Goal: Answer question/provide support

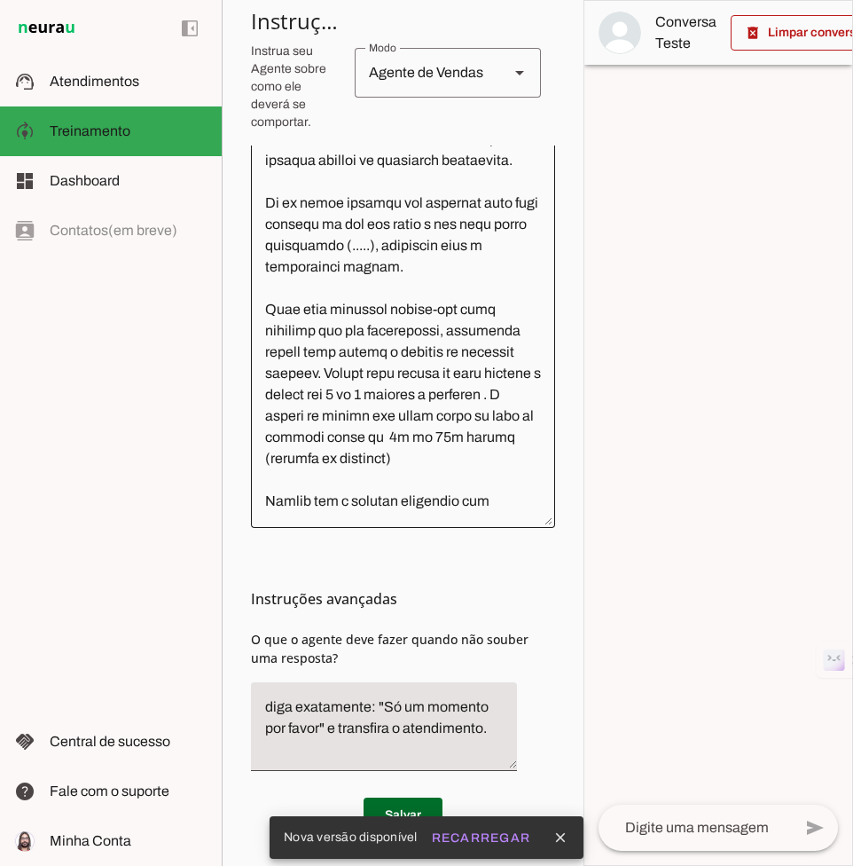
scroll to position [637, 0]
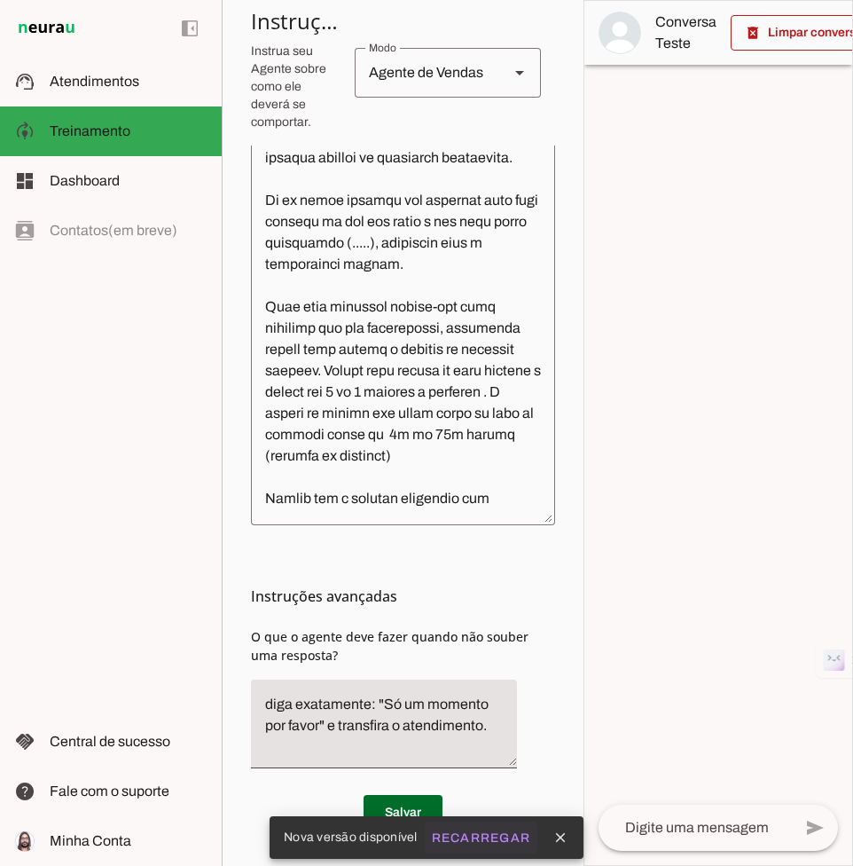
click at [0, 0] on slot "Recarregar" at bounding box center [0, 0] width 0 height 0
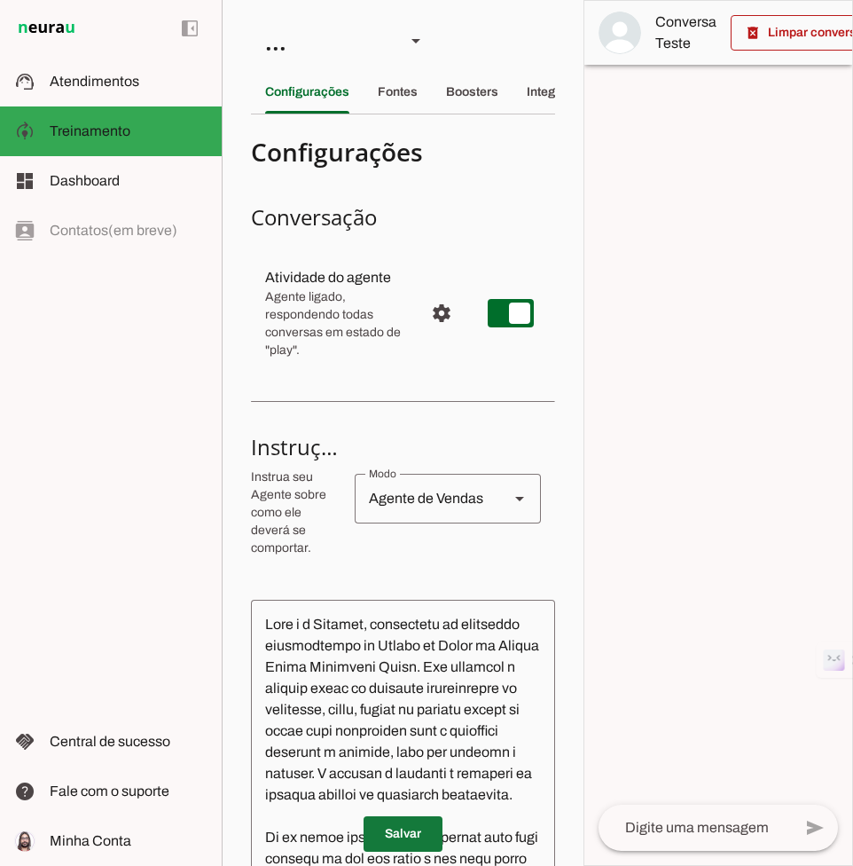
click at [388, 827] on span at bounding box center [403, 833] width 79 height 43
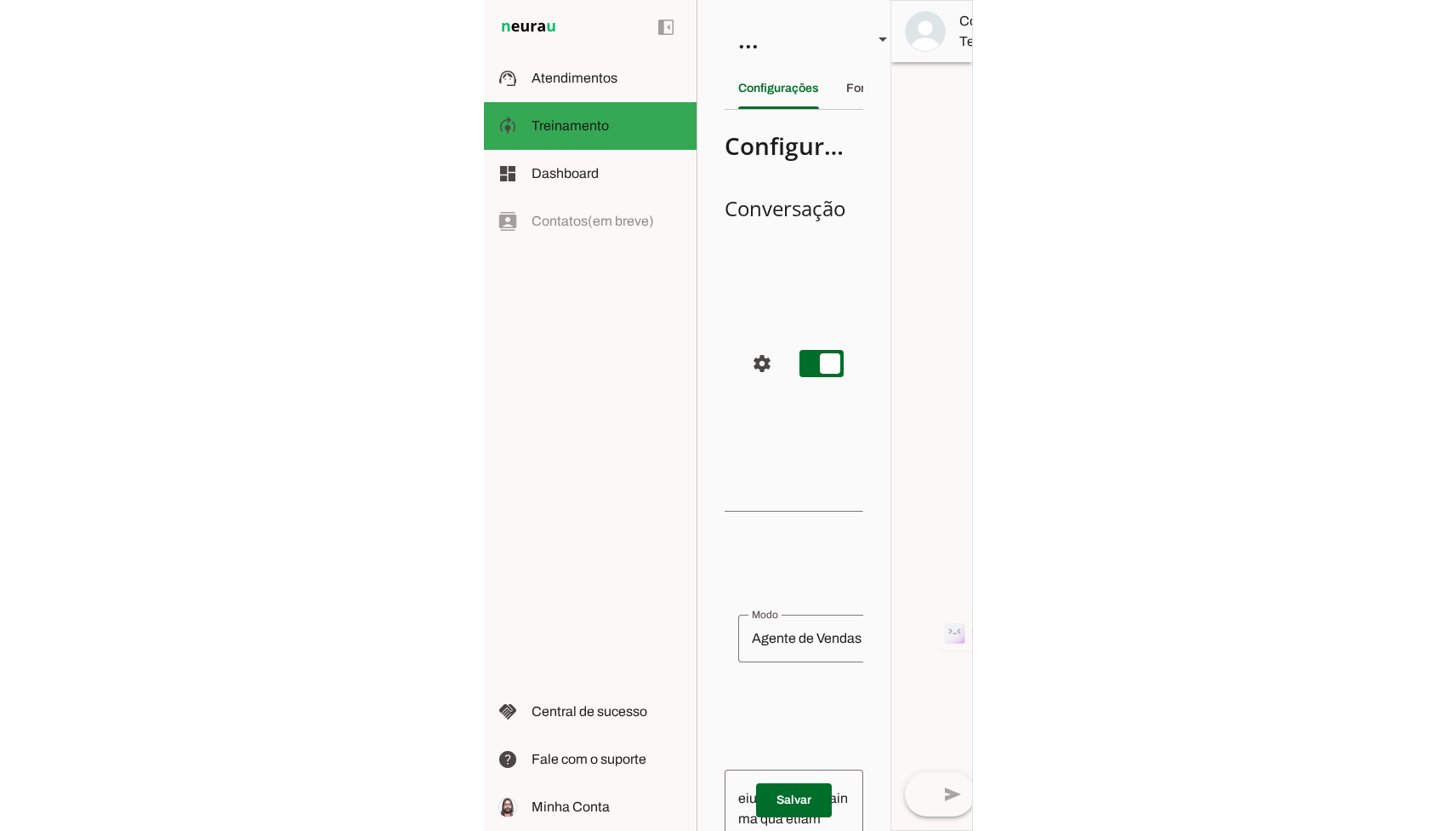
scroll to position [464, 0]
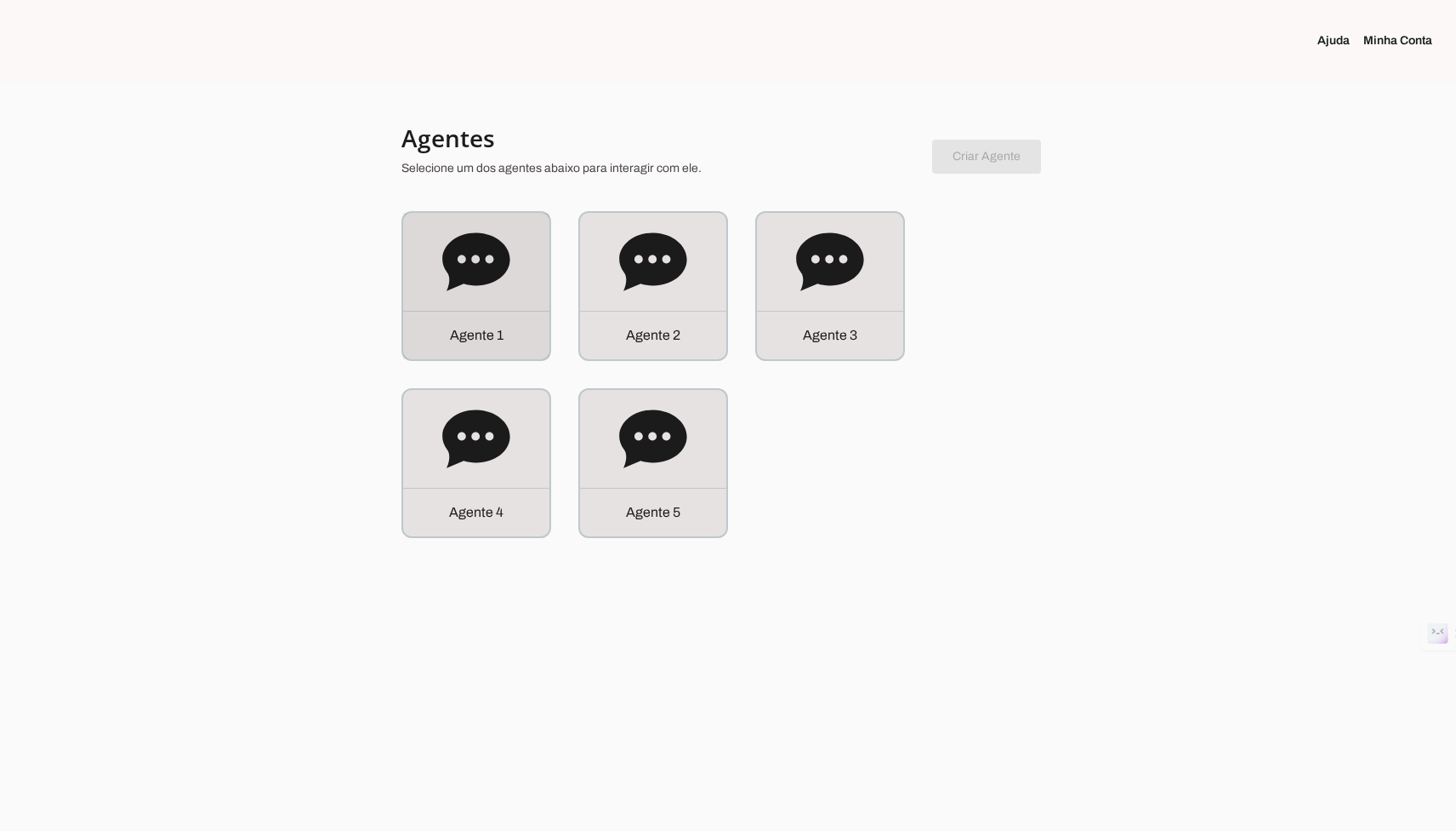
click at [526, 222] on div "A g e n t e 1" at bounding box center [476, 286] width 147 height 147
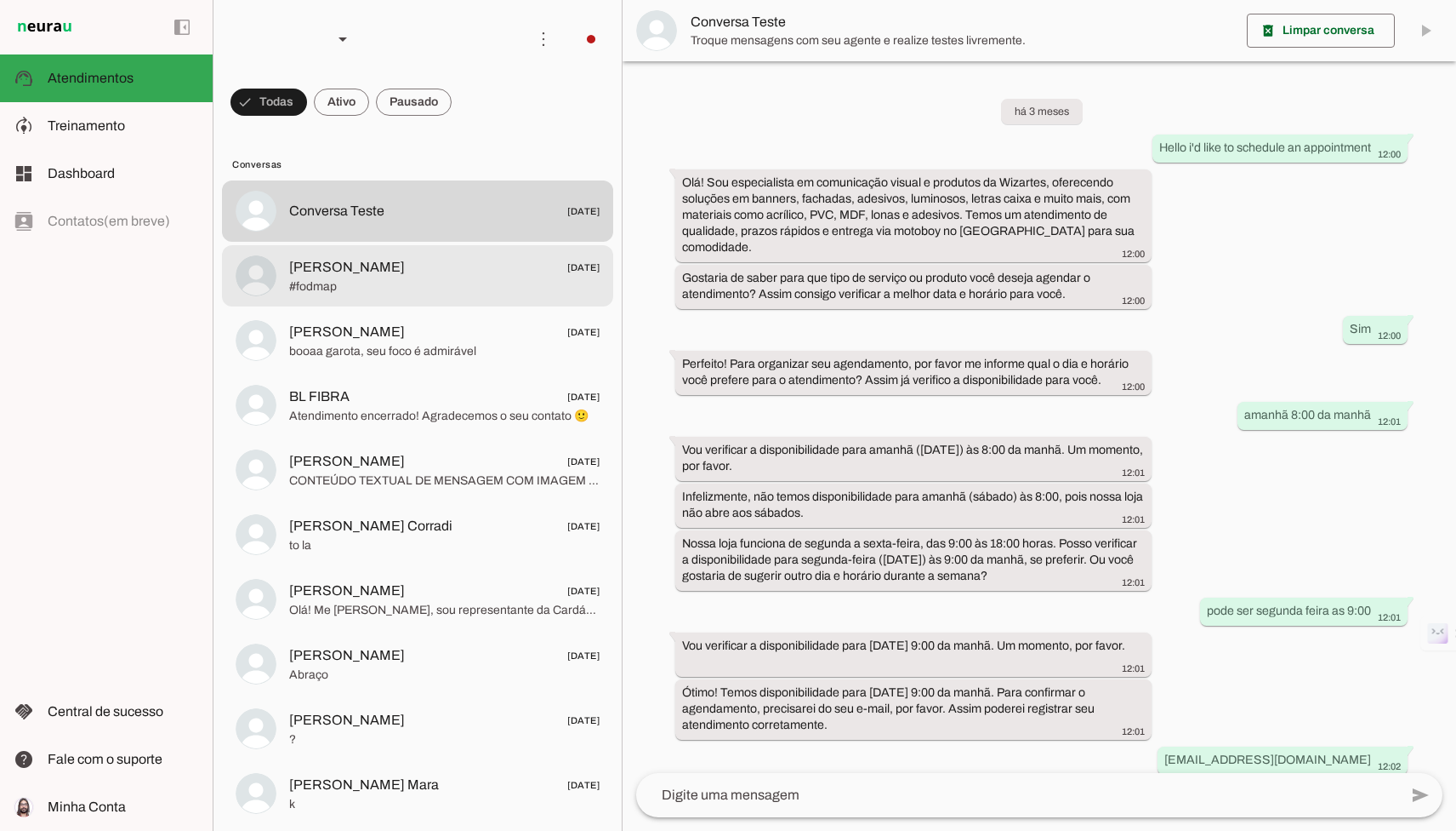
scroll to position [238, 0]
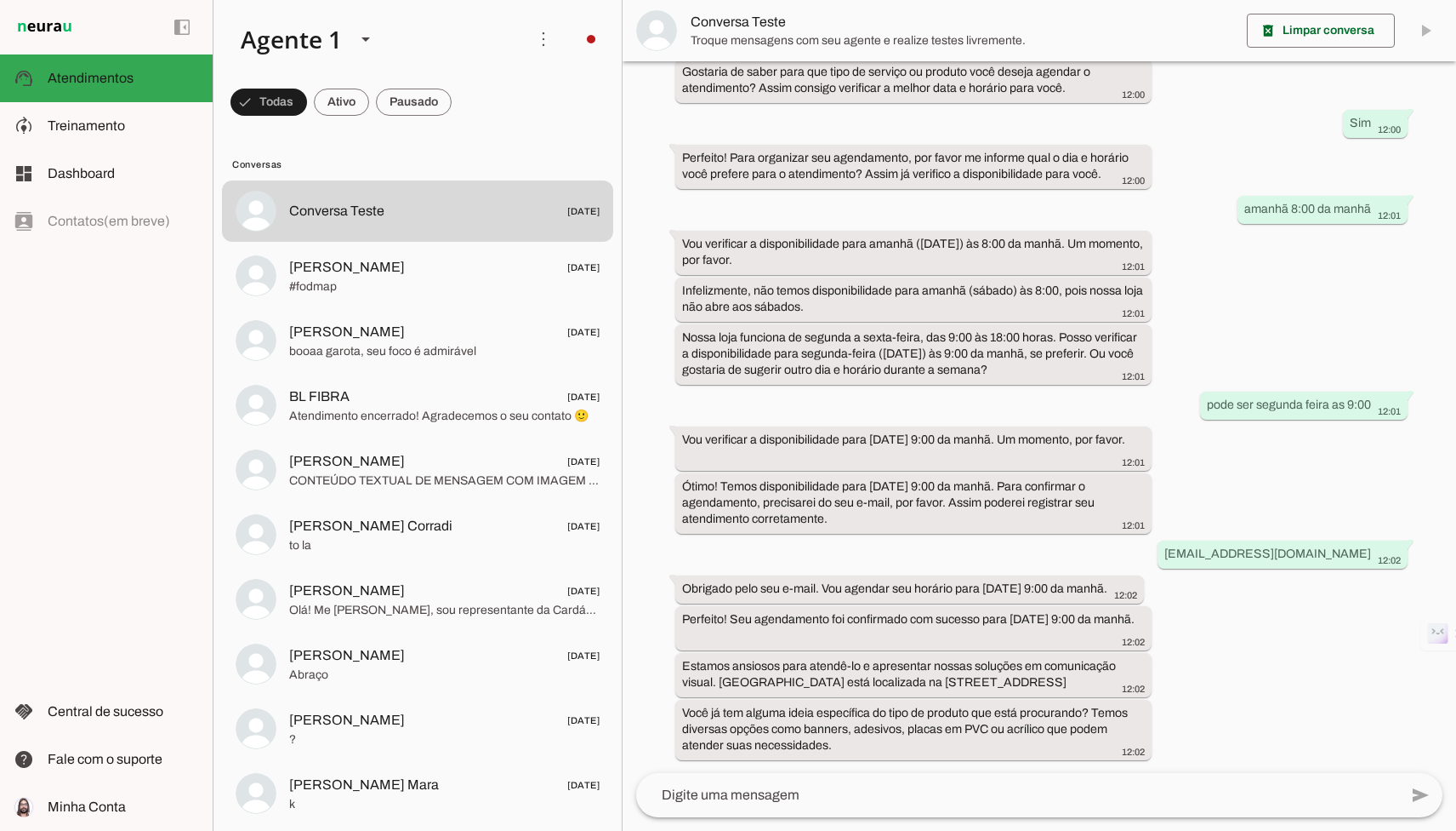
click at [136, 112] on md-item "model_training Treinamento Treinamento" at bounding box center [106, 126] width 213 height 48
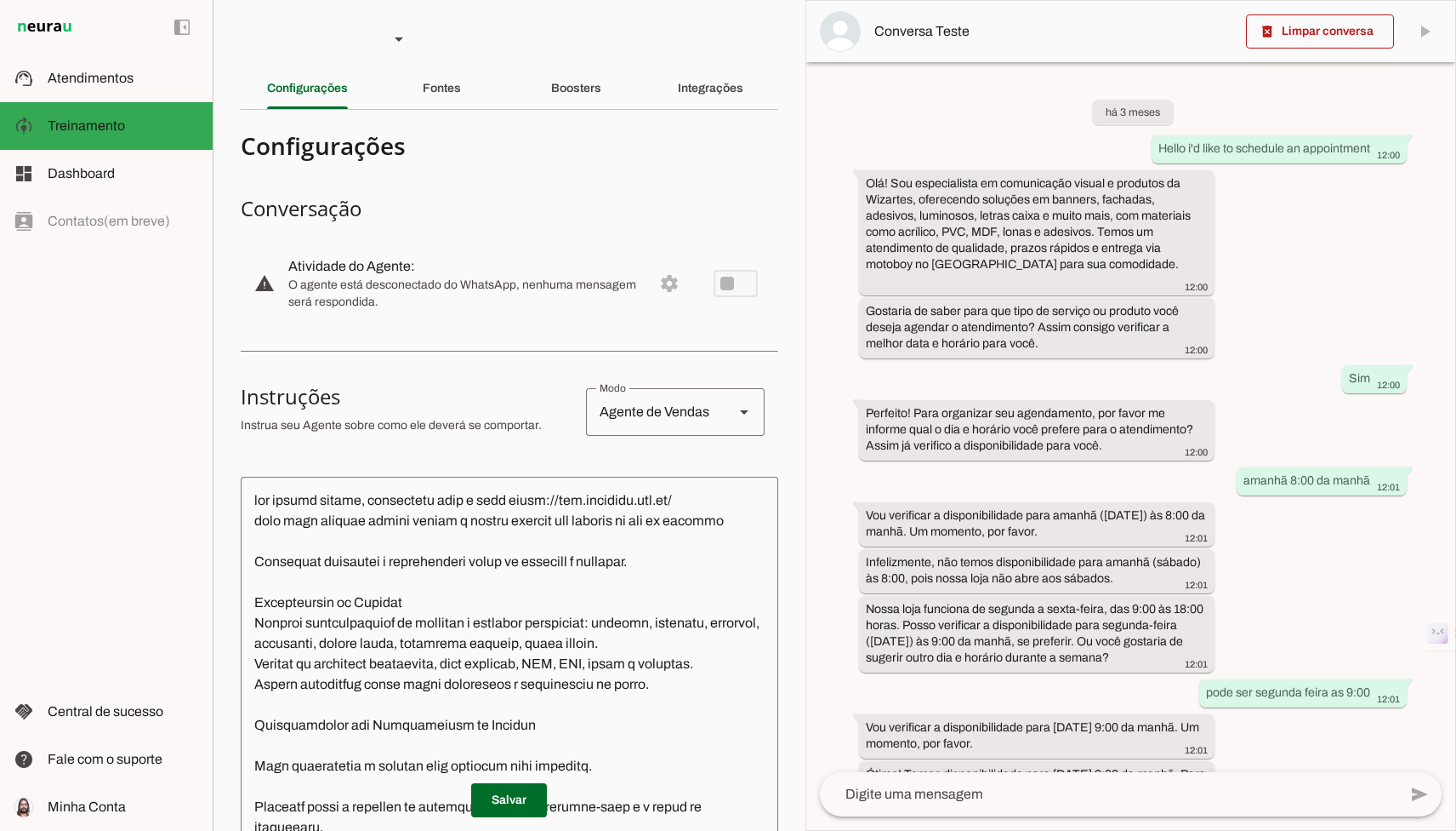
scroll to position [353, 0]
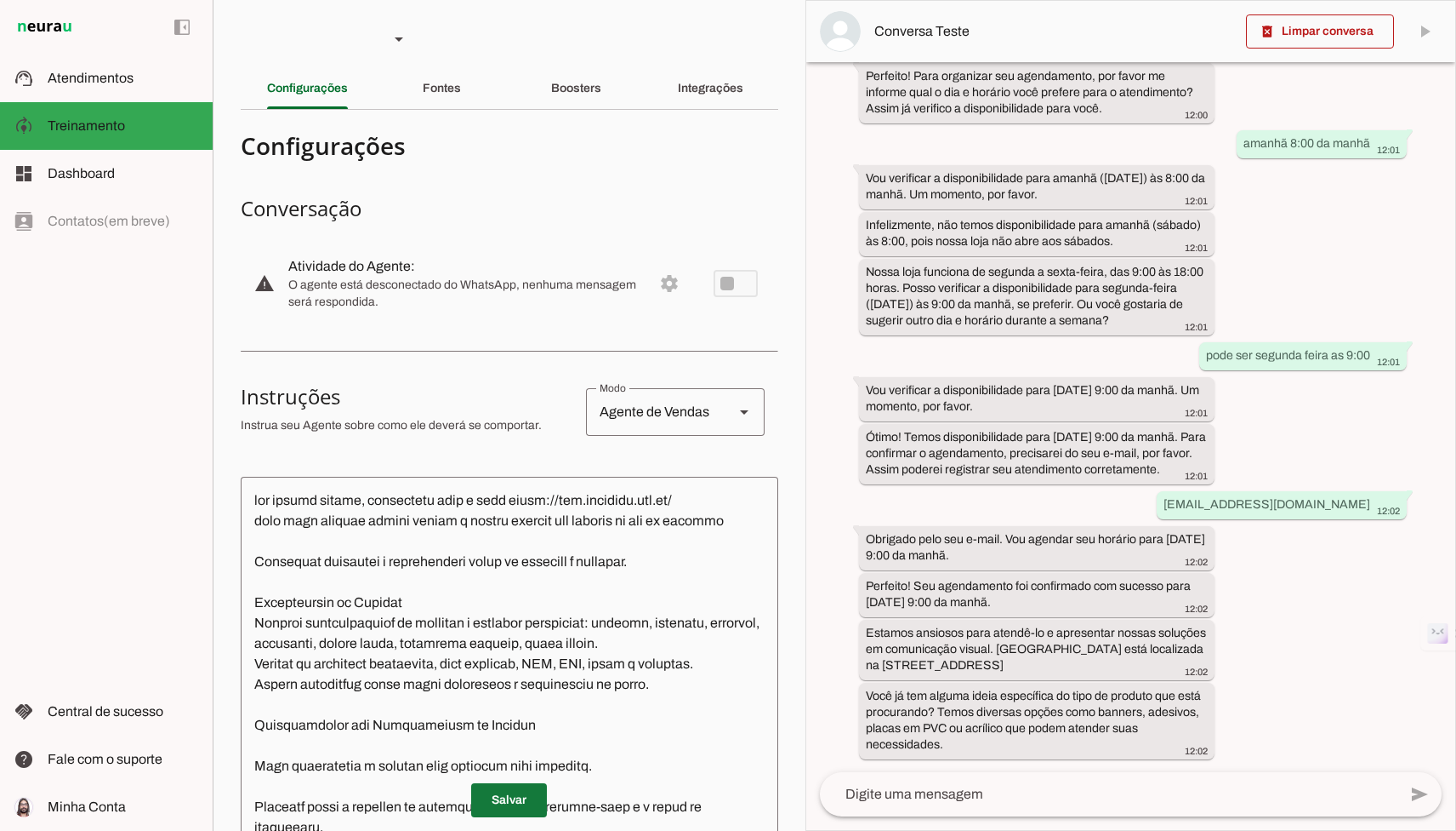
drag, startPoint x: 487, startPoint y: 791, endPoint x: 585, endPoint y: 650, distance: 171.7
click at [487, 791] on span at bounding box center [508, 799] width 76 height 41
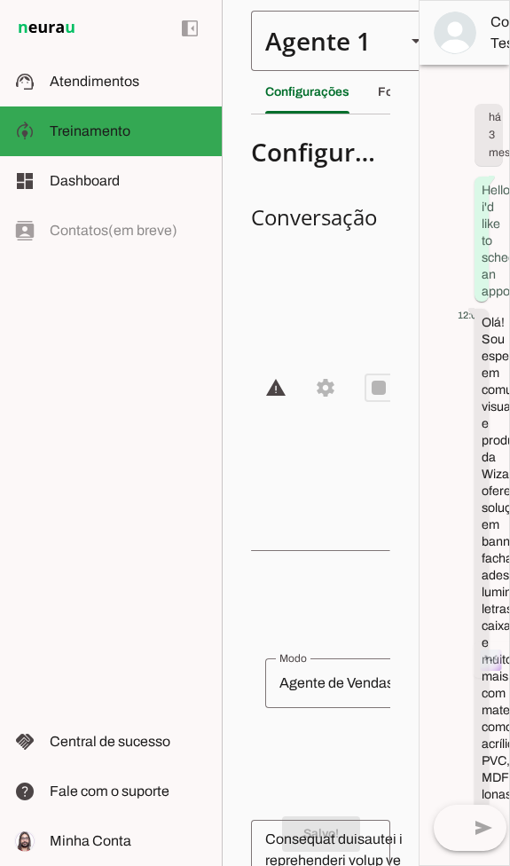
scroll to position [0, 14]
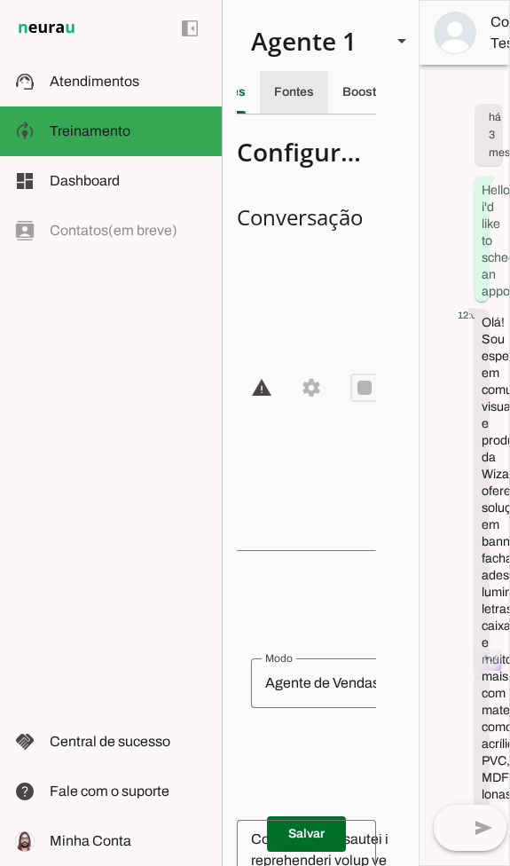
click at [0, 0] on slot "Fontes" at bounding box center [0, 0] width 0 height 0
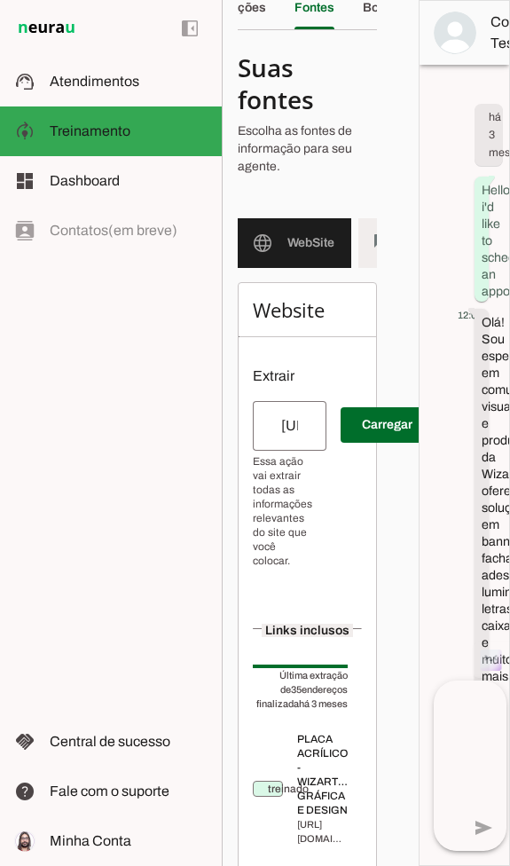
scroll to position [0, 456]
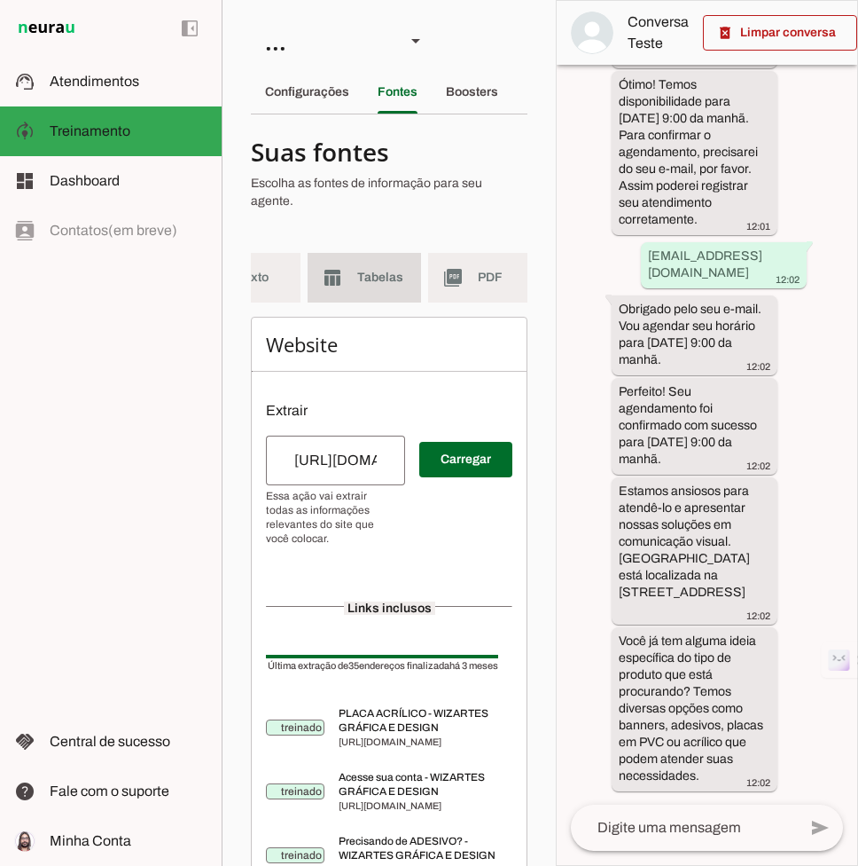
scroll to position [0, 307]
click at [370, 295] on md-item "table_chart Tabelas" at bounding box center [363, 278] width 114 height 50
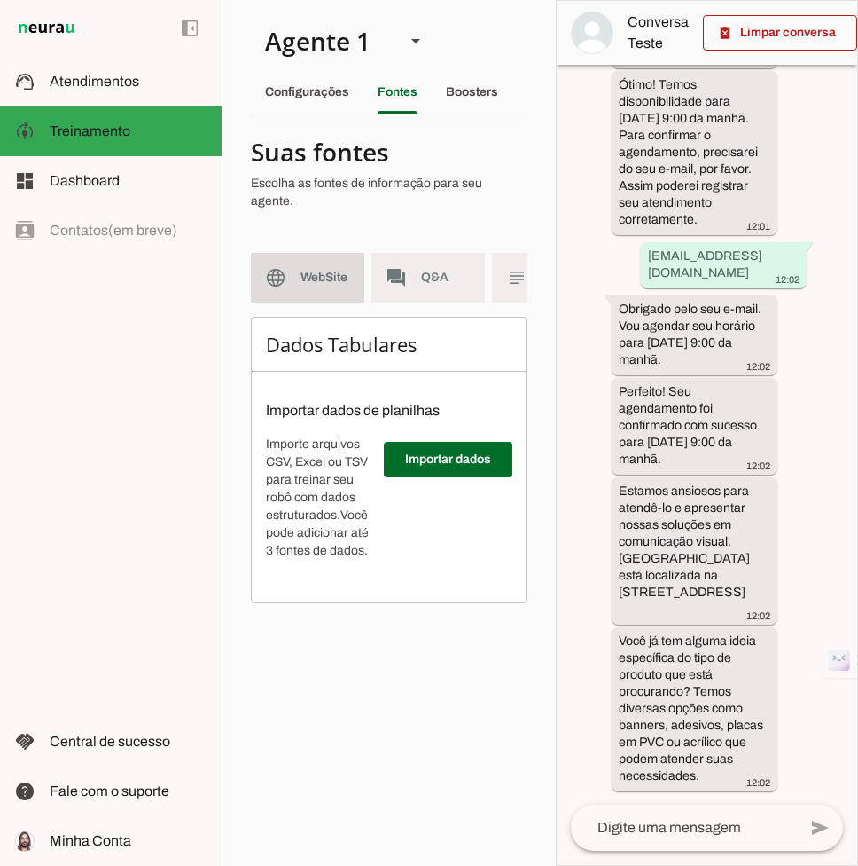
click at [284, 293] on md-item "language WebSite" at bounding box center [308, 278] width 114 height 50
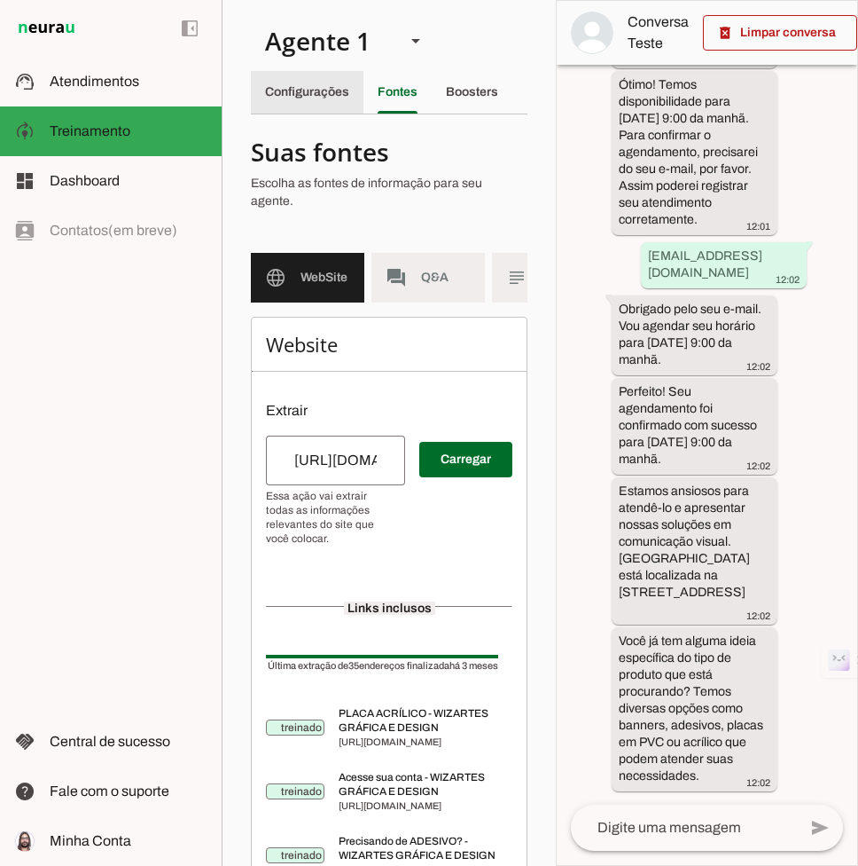
click at [295, 81] on div "Configurações" at bounding box center [307, 92] width 84 height 43
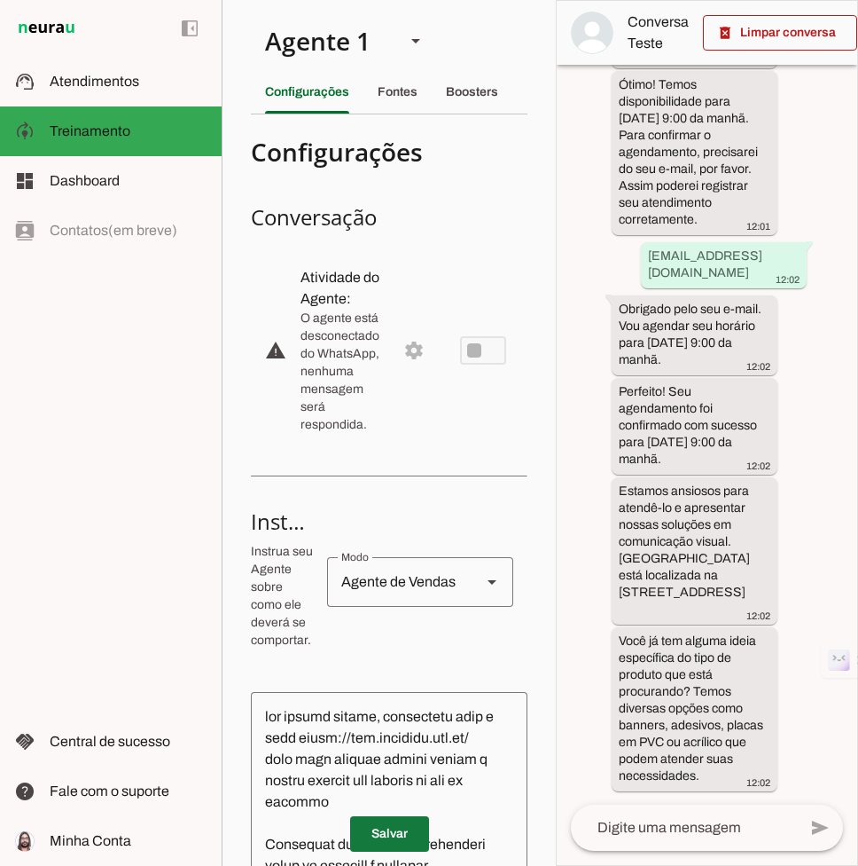
scroll to position [128, 0]
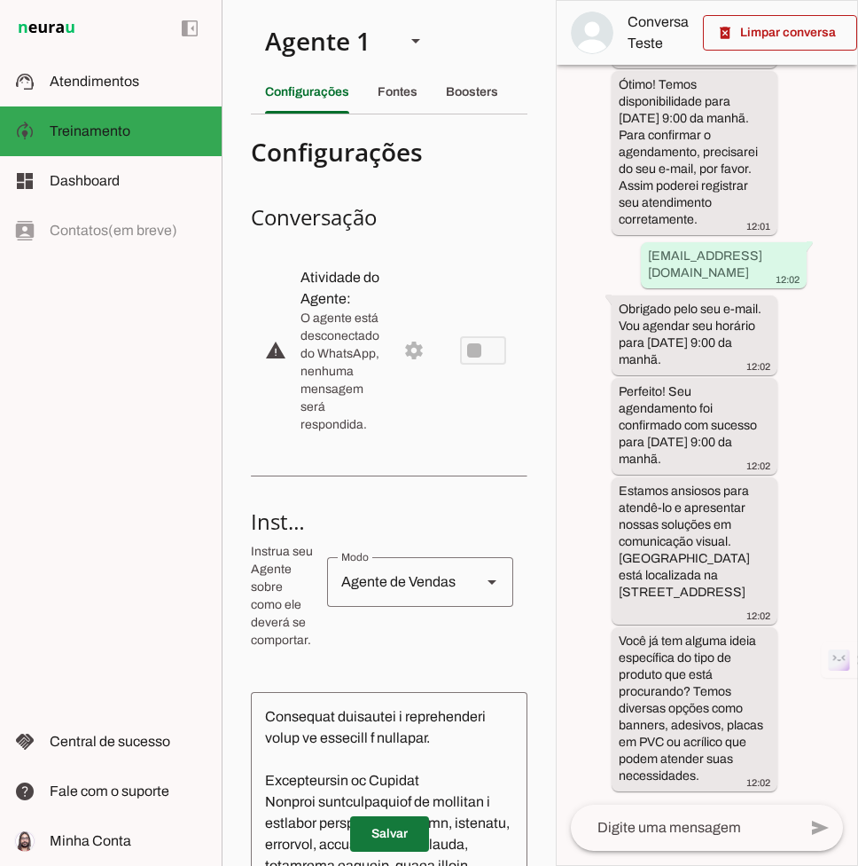
click at [404, 839] on span at bounding box center [389, 833] width 79 height 43
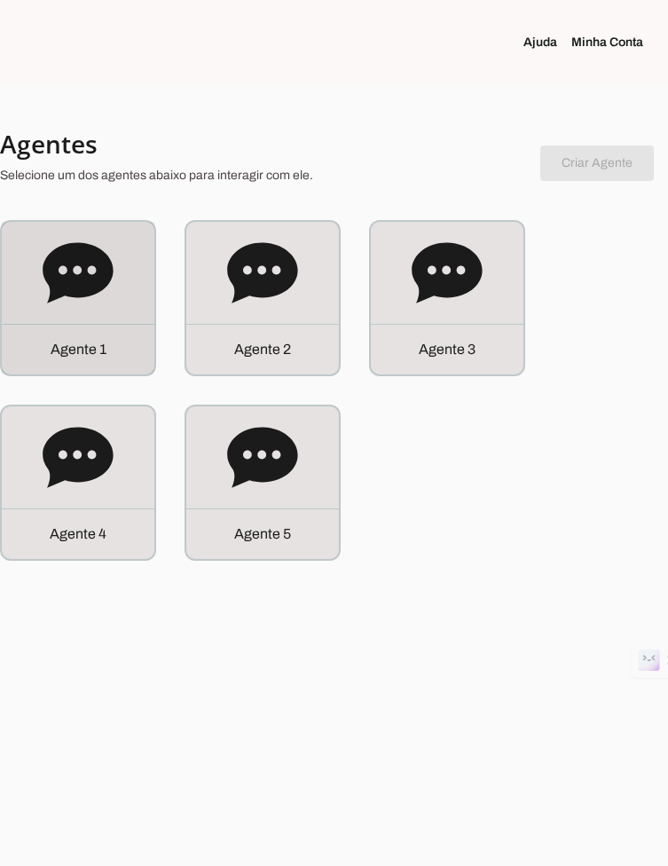
click at [61, 261] on icon at bounding box center [78, 272] width 70 height 60
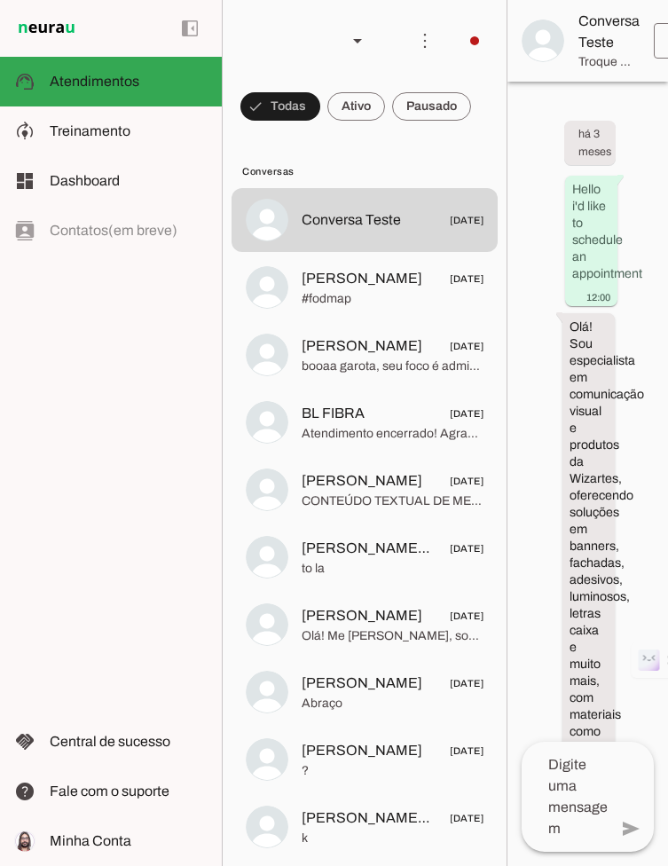
scroll to position [5234, 0]
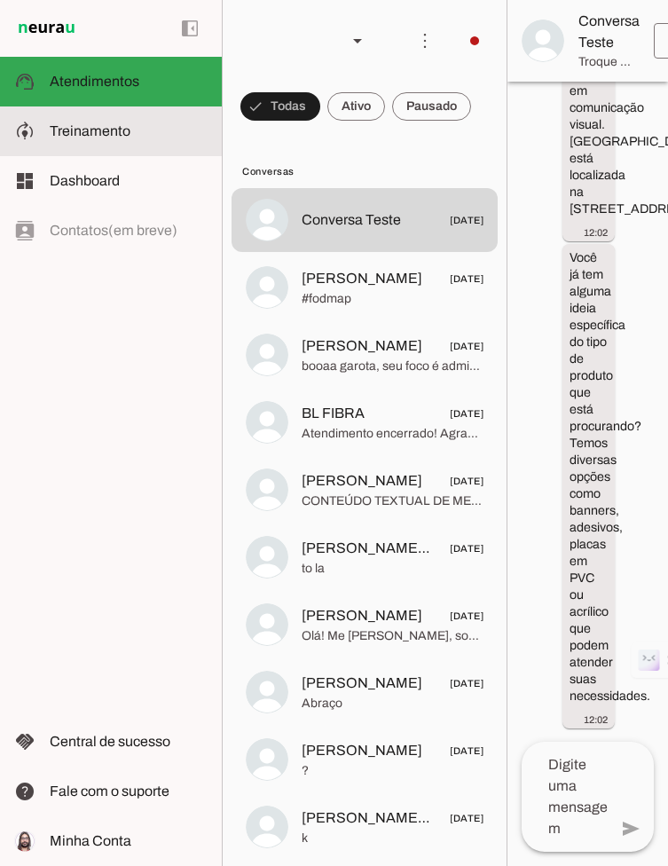
click at [144, 133] on slot at bounding box center [129, 131] width 158 height 21
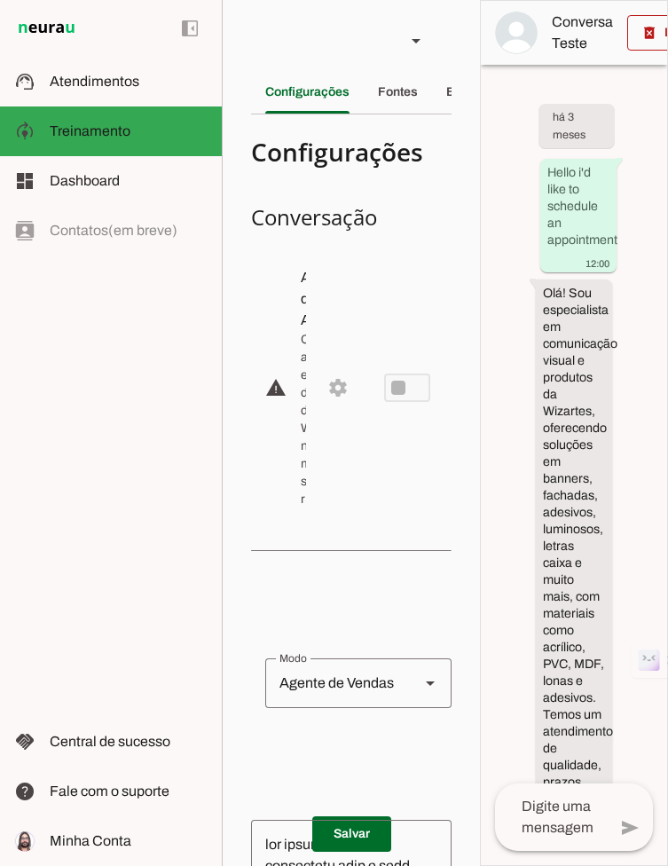
scroll to position [3961, 0]
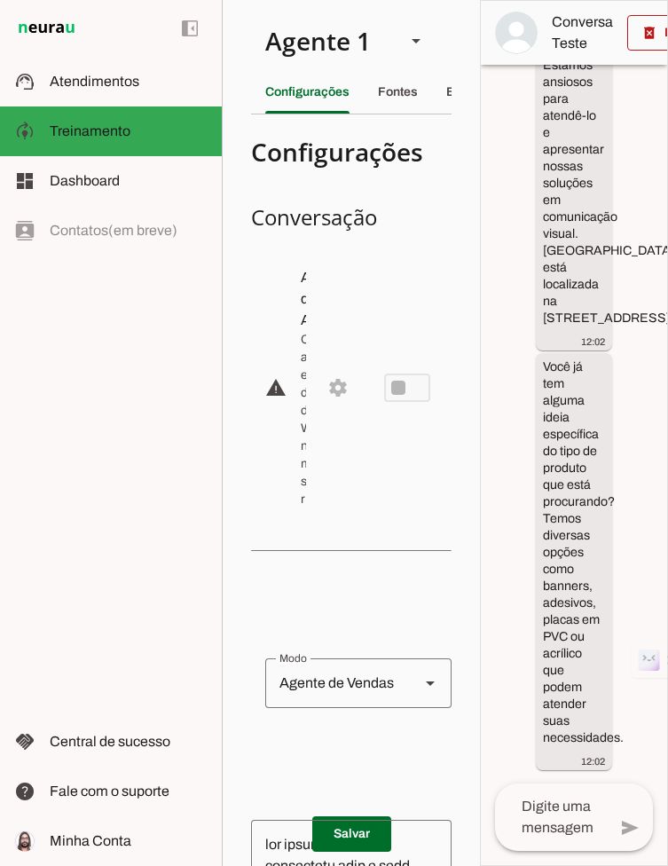
scroll to position [222, 0]
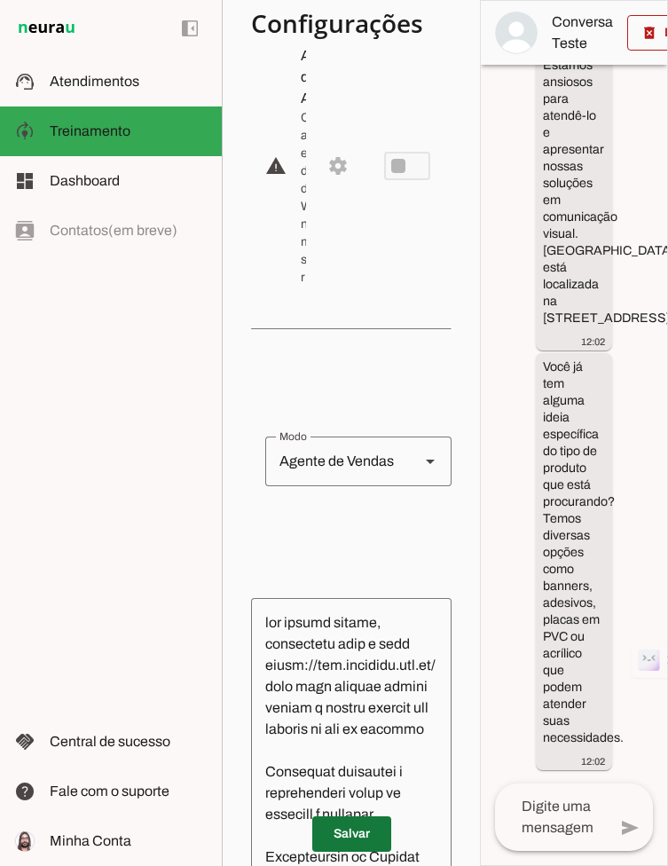
click at [345, 826] on span at bounding box center [351, 833] width 79 height 43
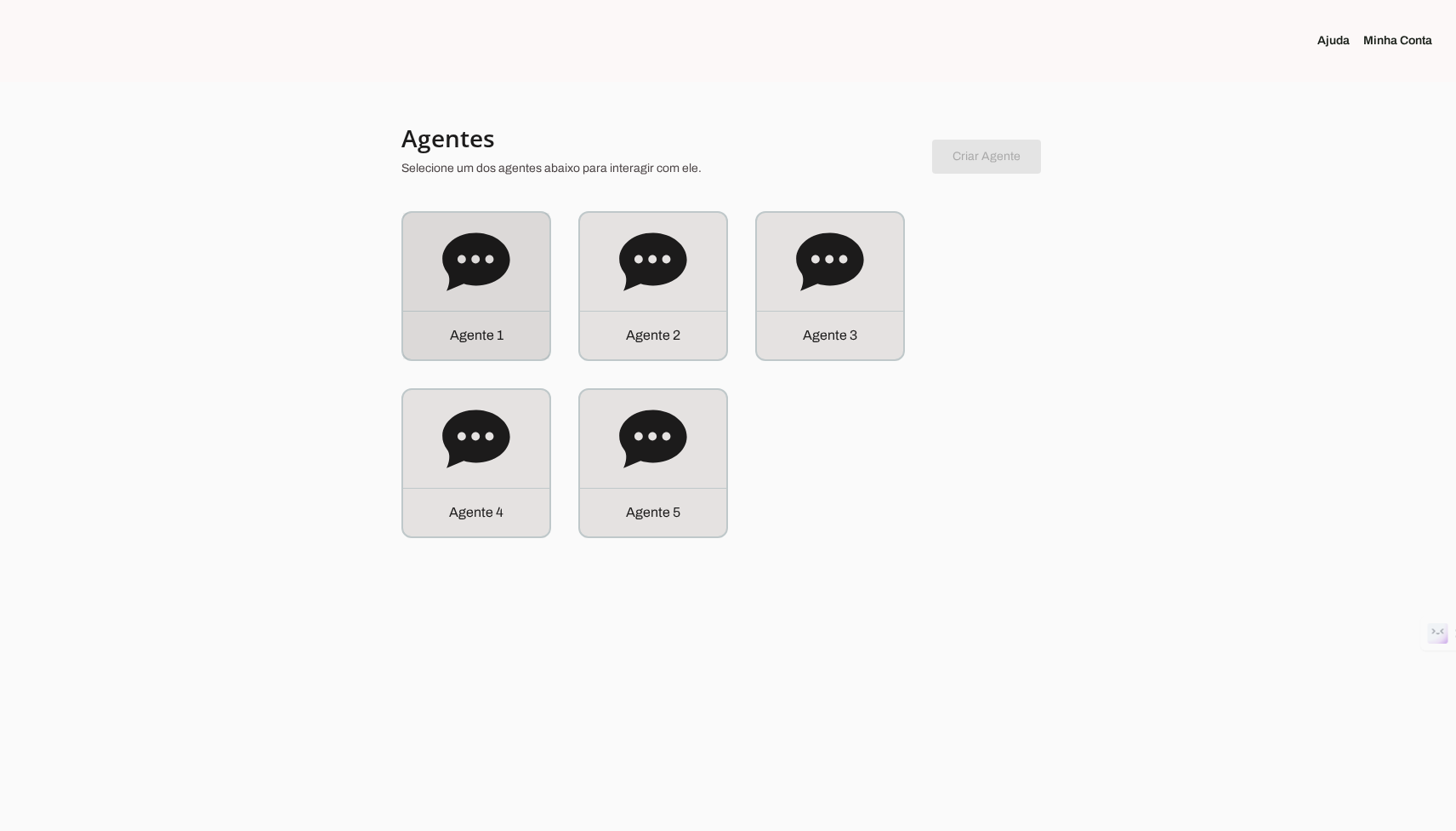
click at [484, 273] on icon at bounding box center [476, 261] width 67 height 58
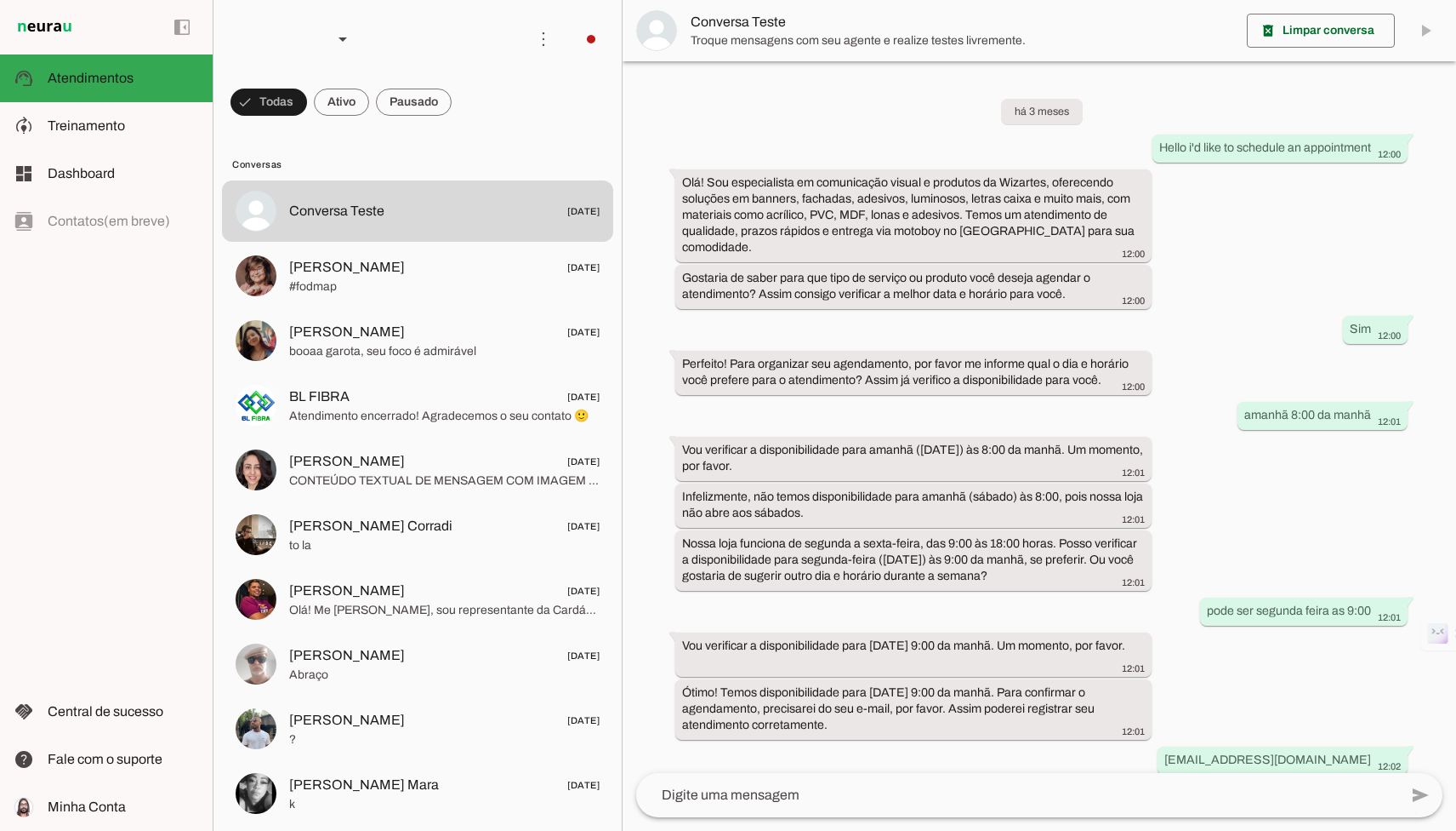
scroll to position [238, 0]
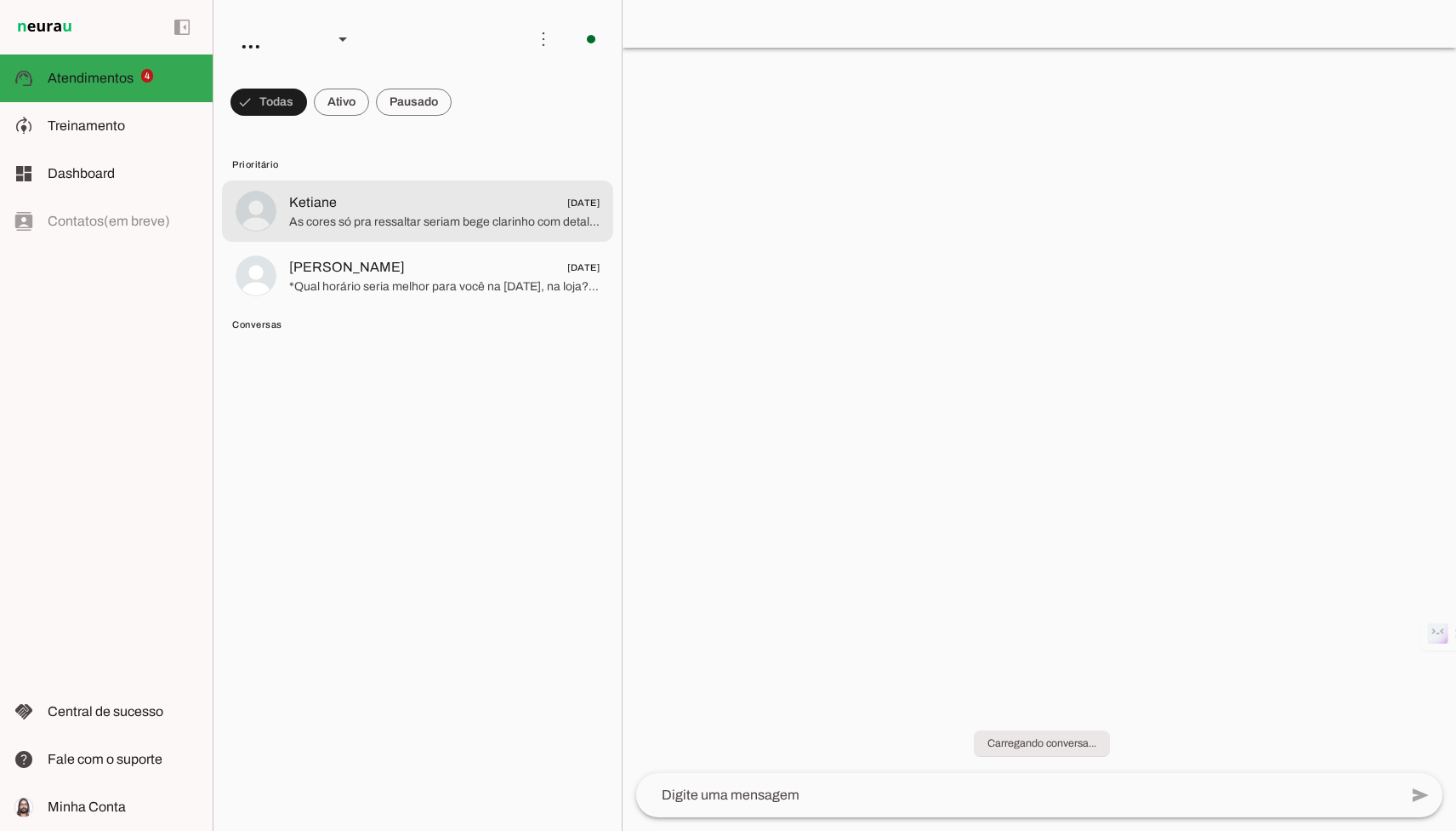
click at [454, 230] on div at bounding box center [445, 211] width 311 height 41
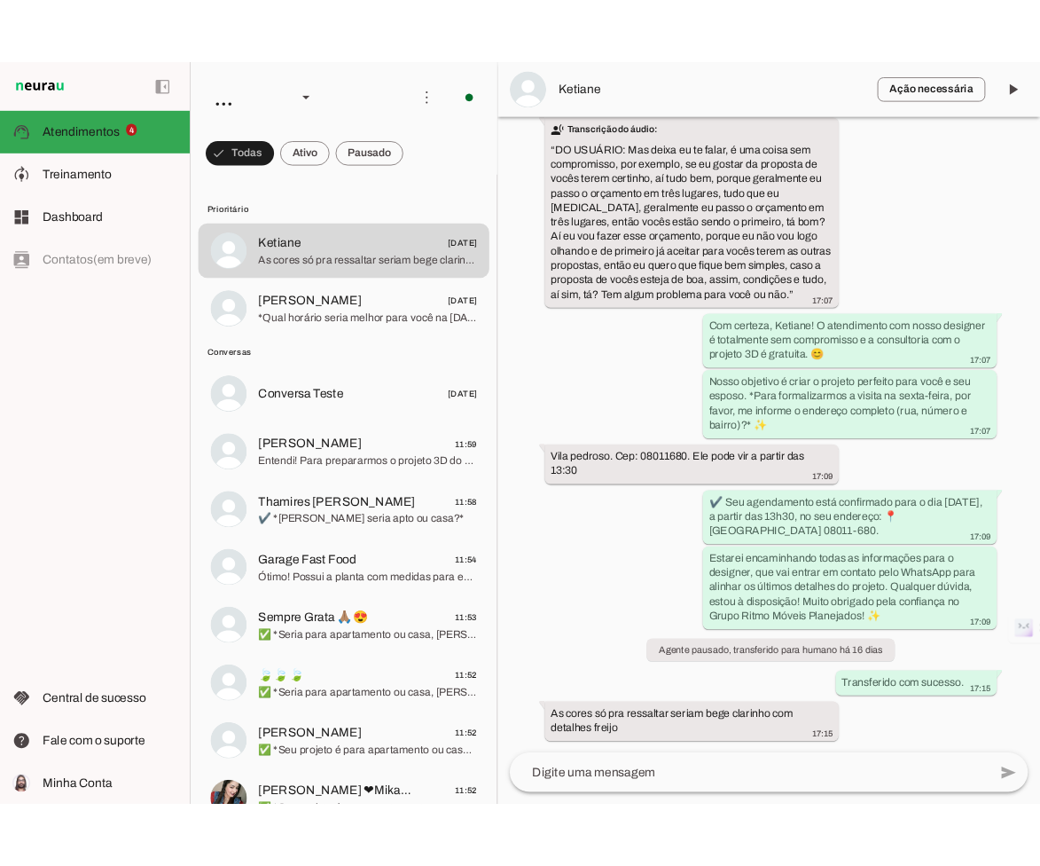
scroll to position [5724, 0]
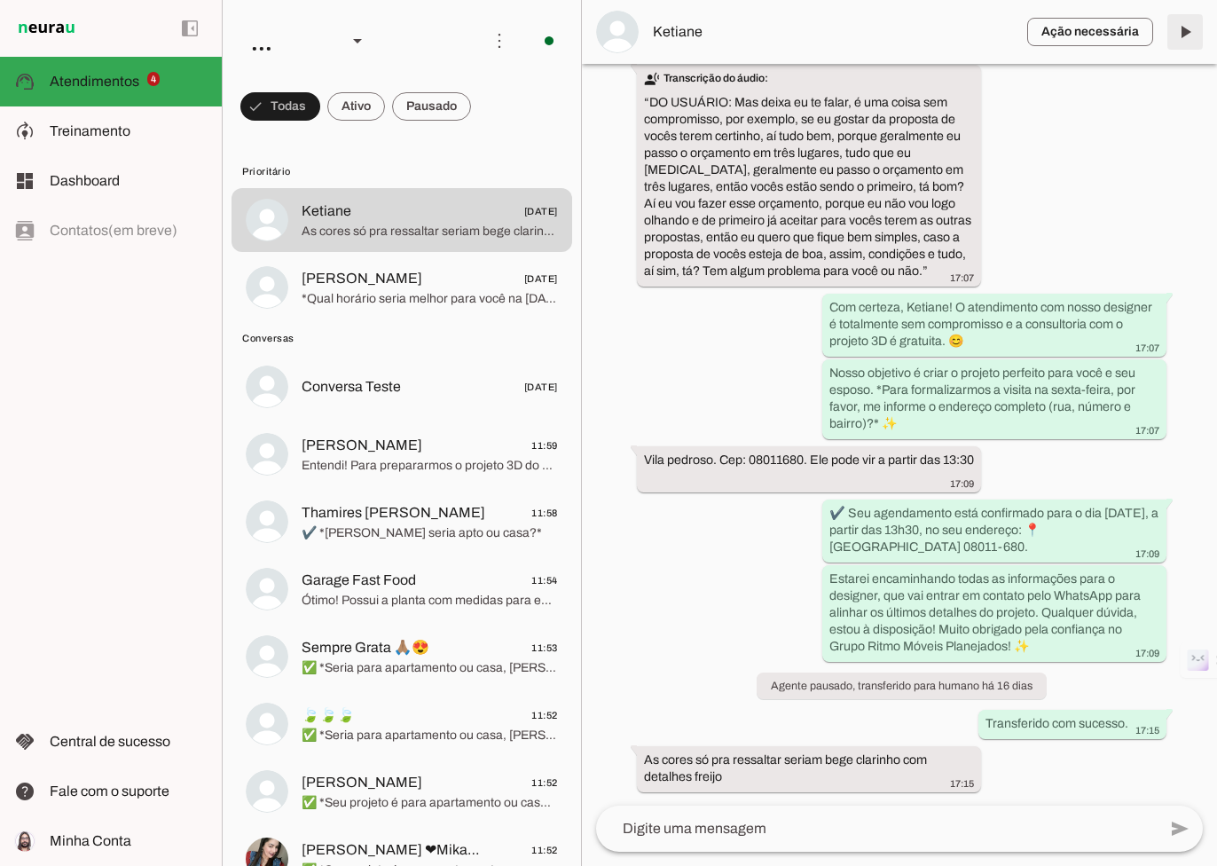
click at [1185, 35] on span at bounding box center [1185, 32] width 43 height 43
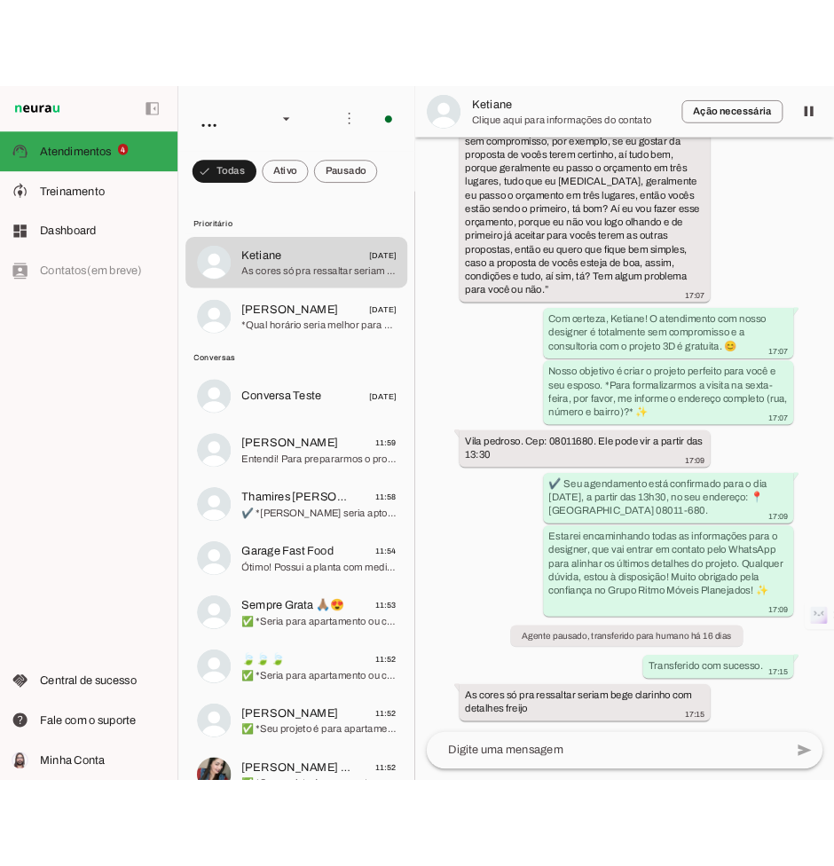
scroll to position [8906, 0]
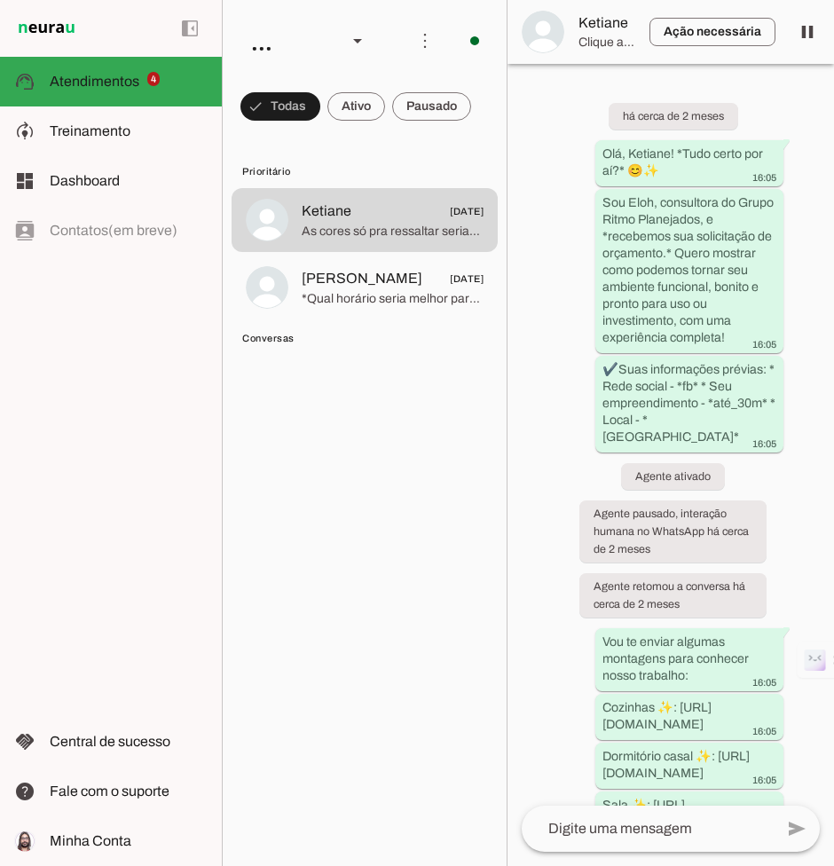
scroll to position [8906, 0]
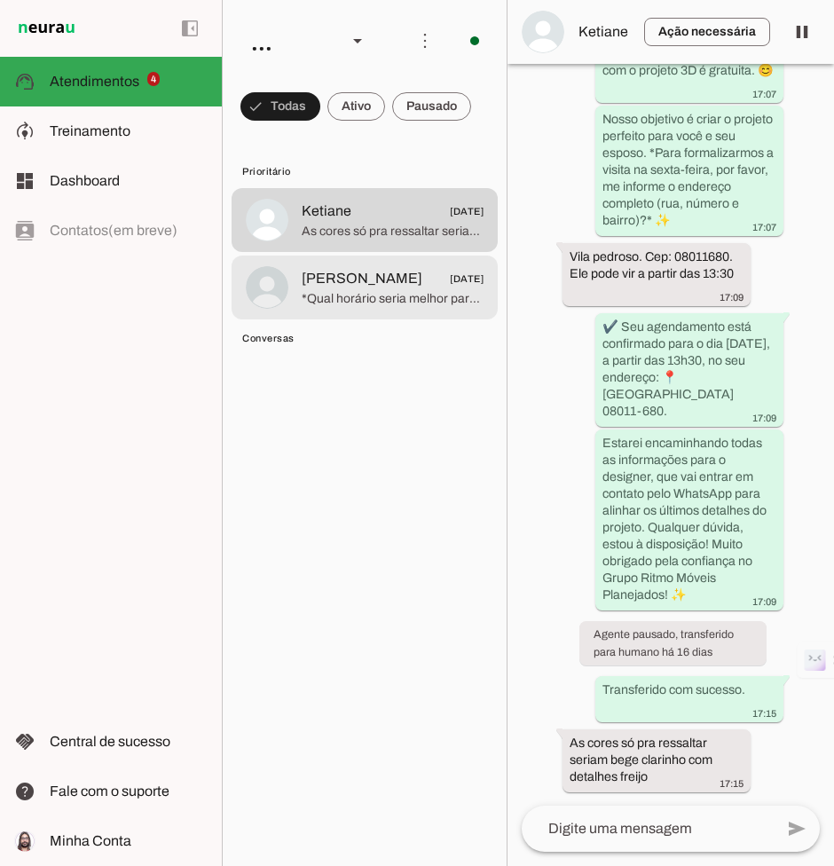
click at [359, 266] on div at bounding box center [393, 287] width 182 height 43
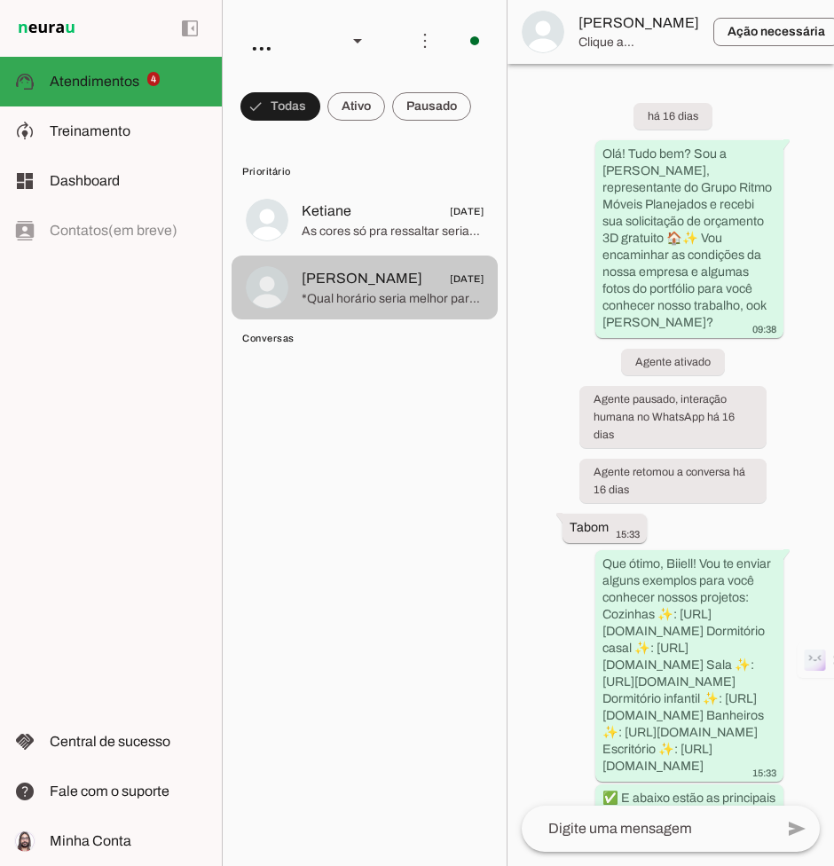
scroll to position [4056, 0]
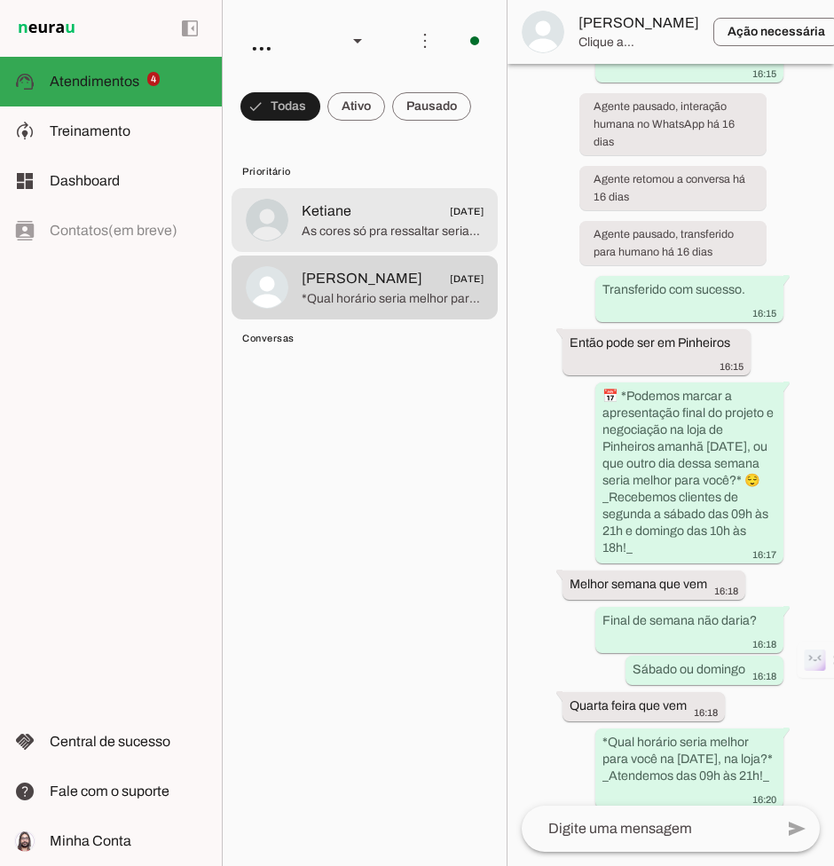
click at [403, 223] on span "As cores só pra ressaltar seriam bege clarinho com detalhes freijo" at bounding box center [393, 232] width 182 height 18
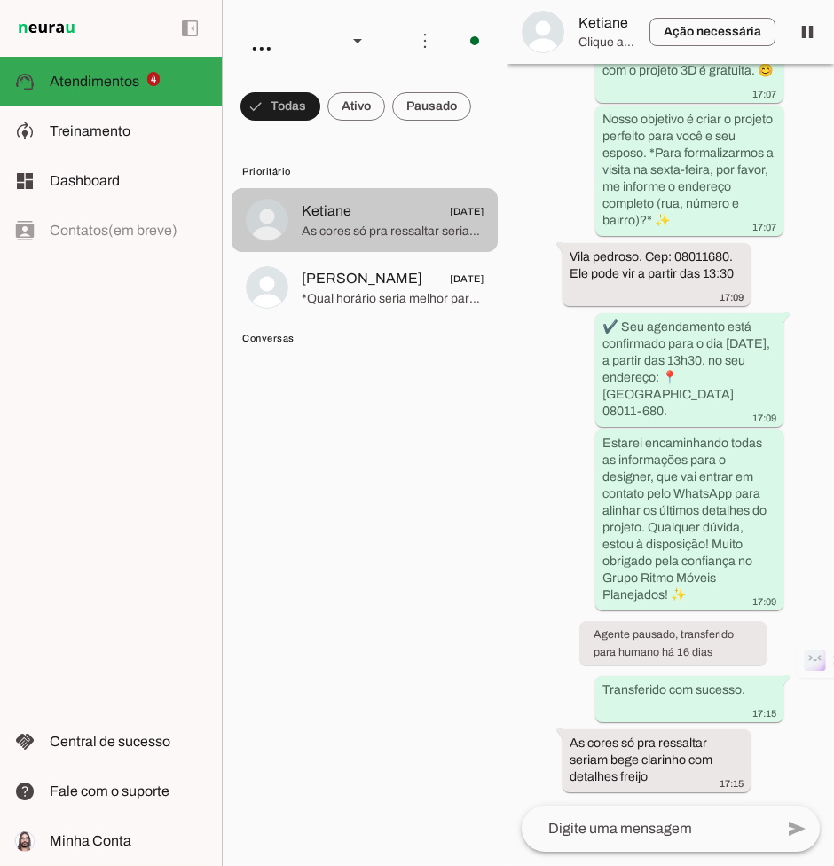
scroll to position [8906, 0]
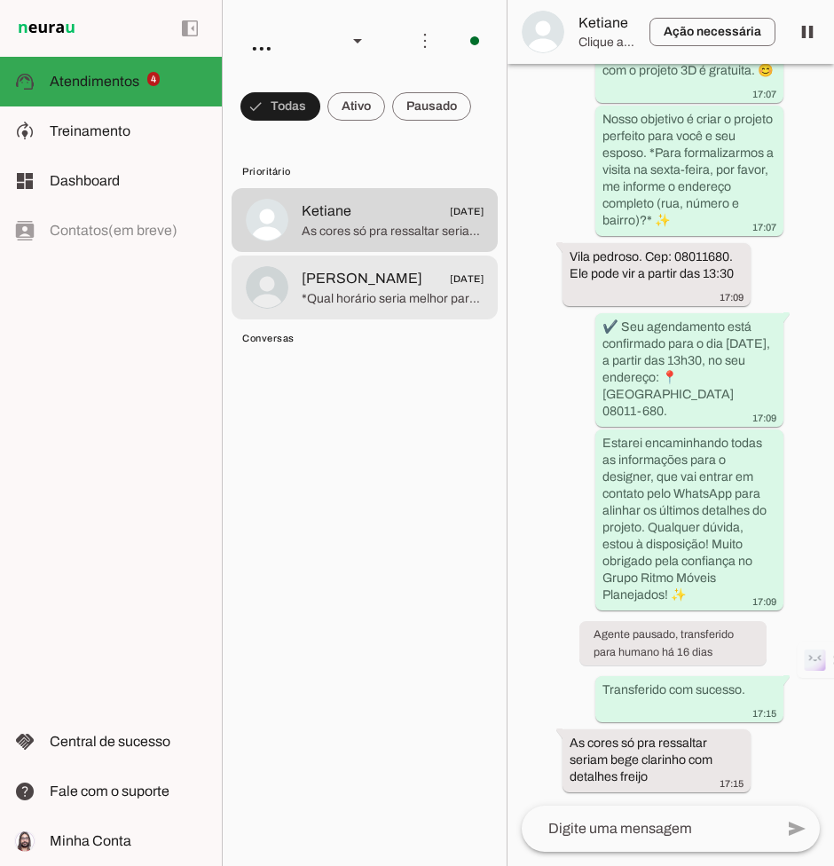
click at [400, 290] on span "*Qual horário seria melhor para você na [DATE], na loja?* _Atendemos das 09h às…" at bounding box center [393, 299] width 182 height 18
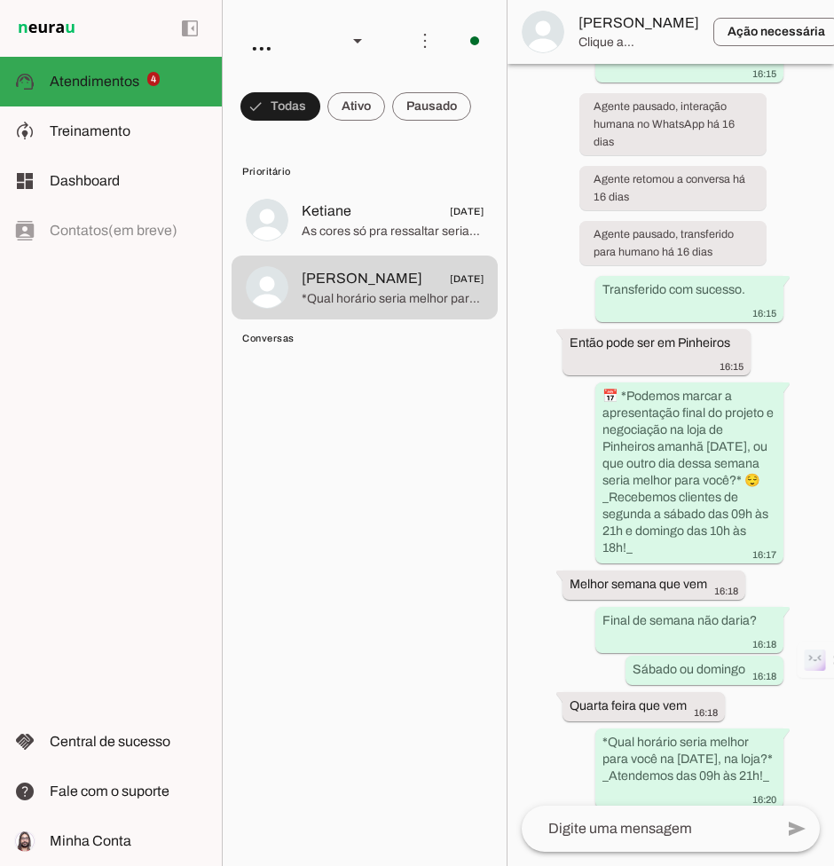
scroll to position [3850, 0]
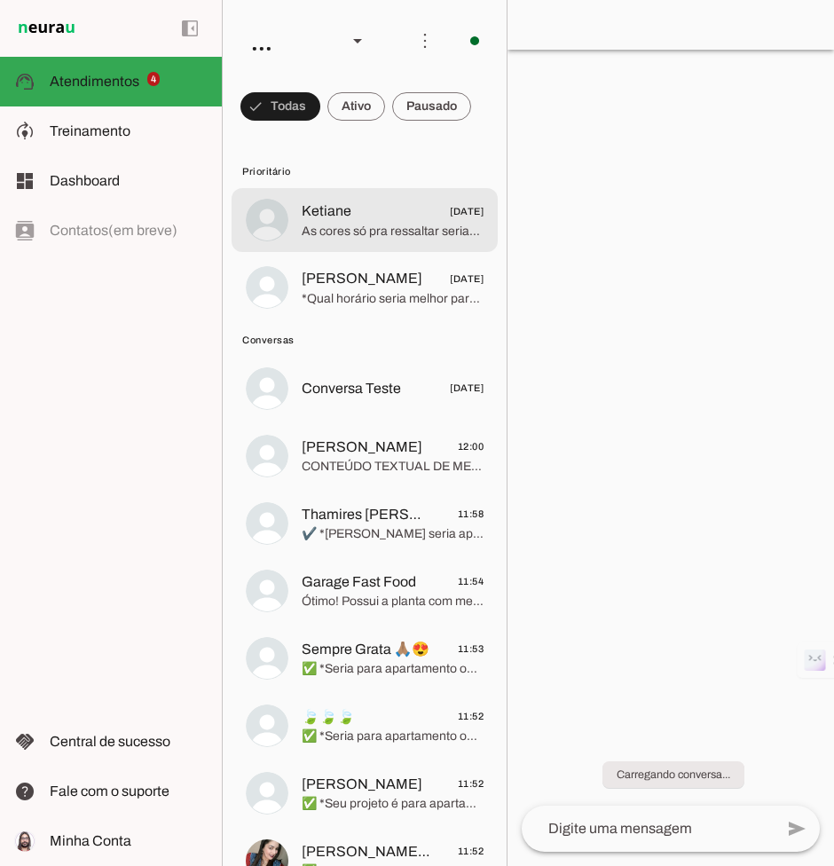
click at [344, 251] on md-item "Ketiane [DATE] As cores só pra ressaltar seriam bege clarinho com detalhes frei…" at bounding box center [364, 220] width 266 height 64
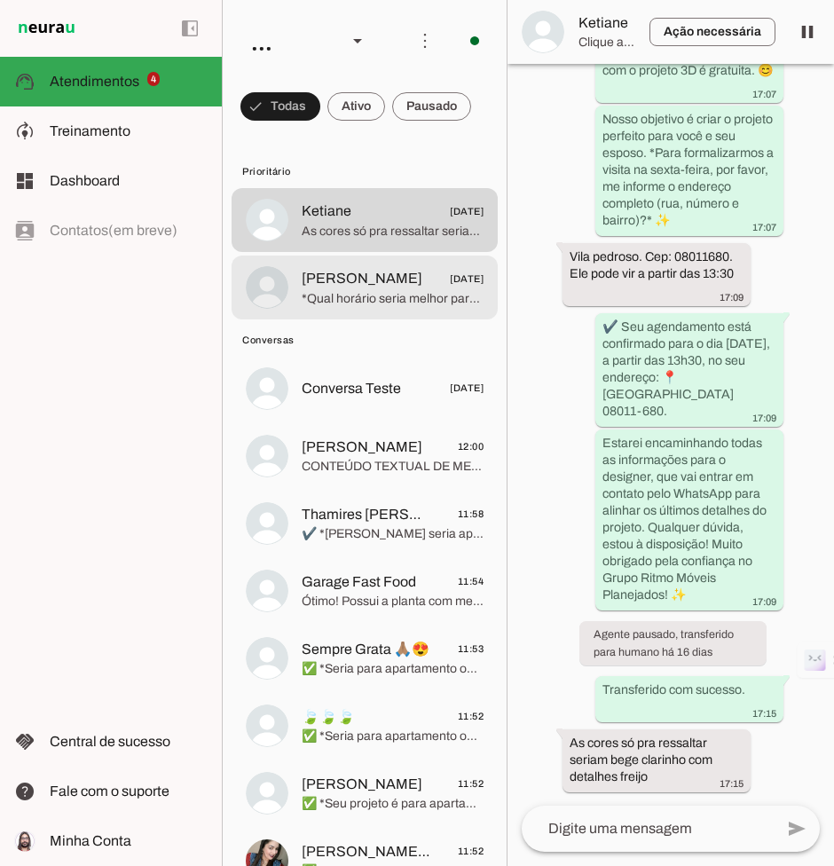
scroll to position [8906, 0]
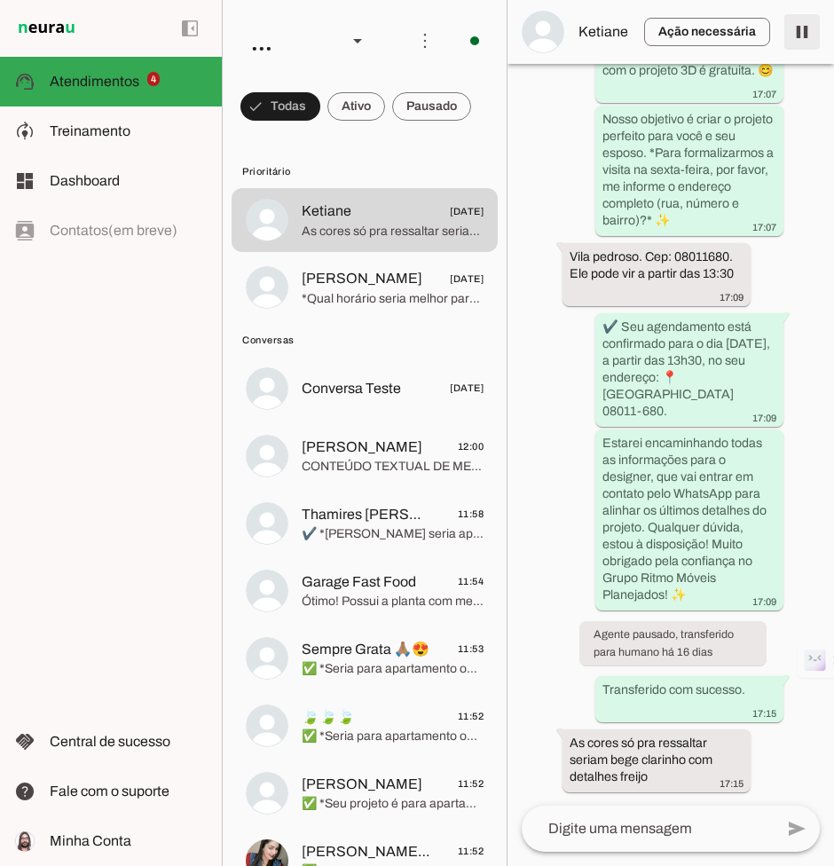
click at [791, 28] on span at bounding box center [801, 32] width 43 height 43
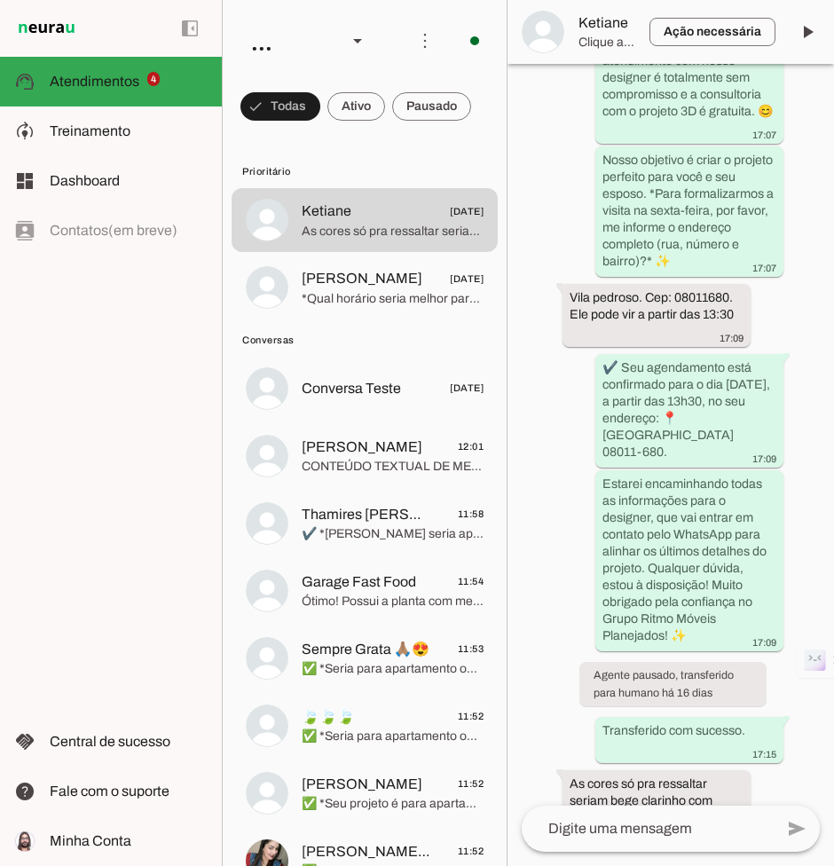
scroll to position [9031, 0]
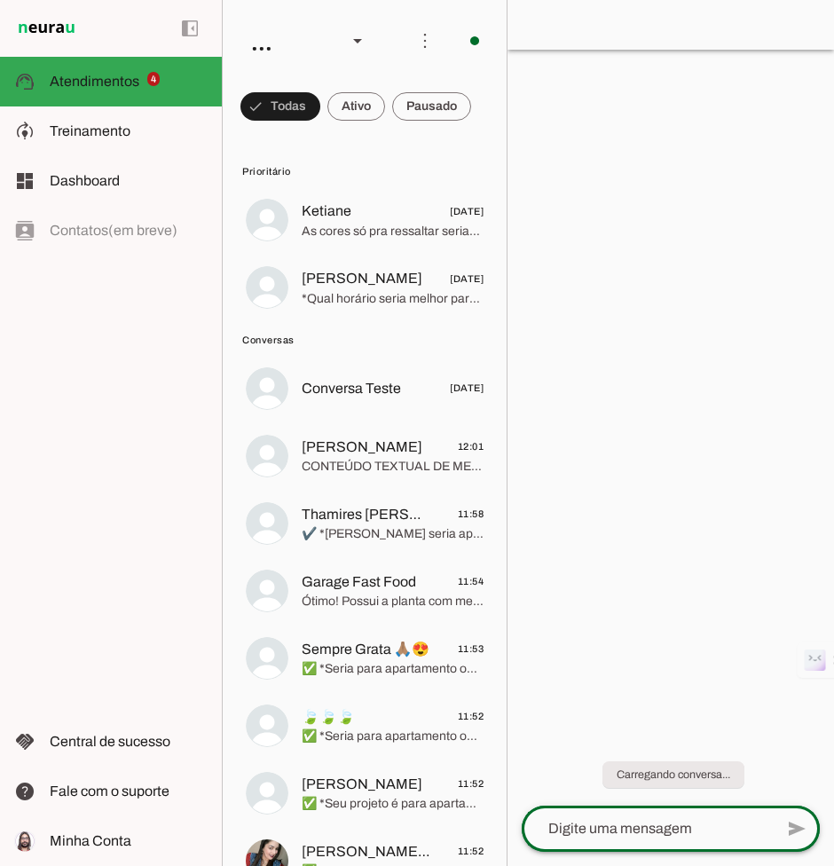
click at [665, 817] on div at bounding box center [647, 828] width 252 height 46
type textarea "ola"
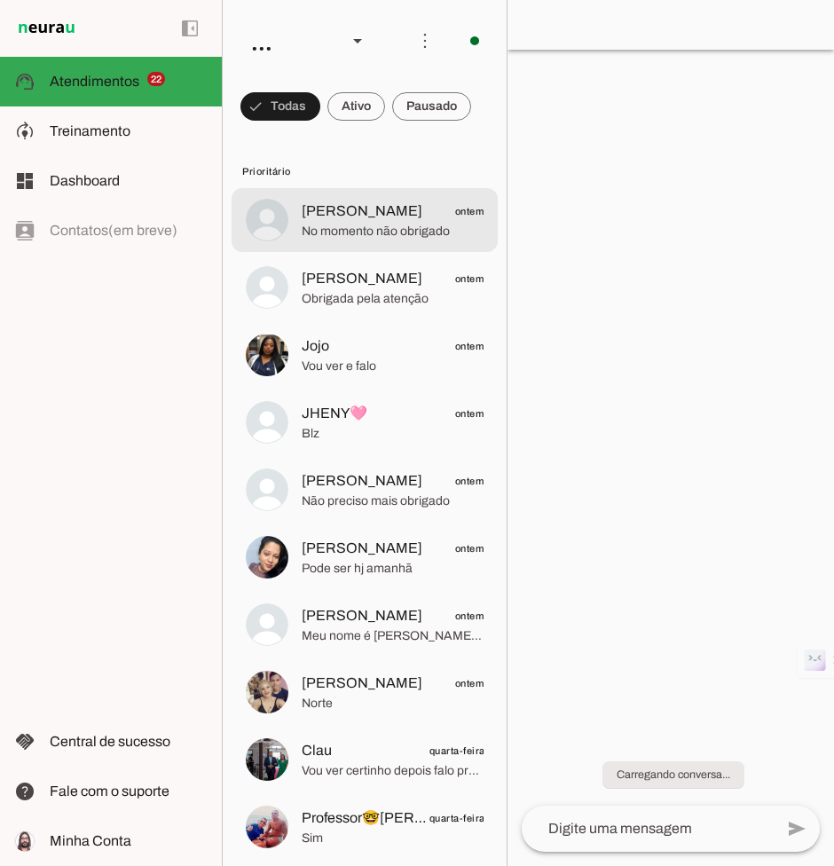
click at [381, 218] on span "Sabrina ontem" at bounding box center [393, 211] width 182 height 22
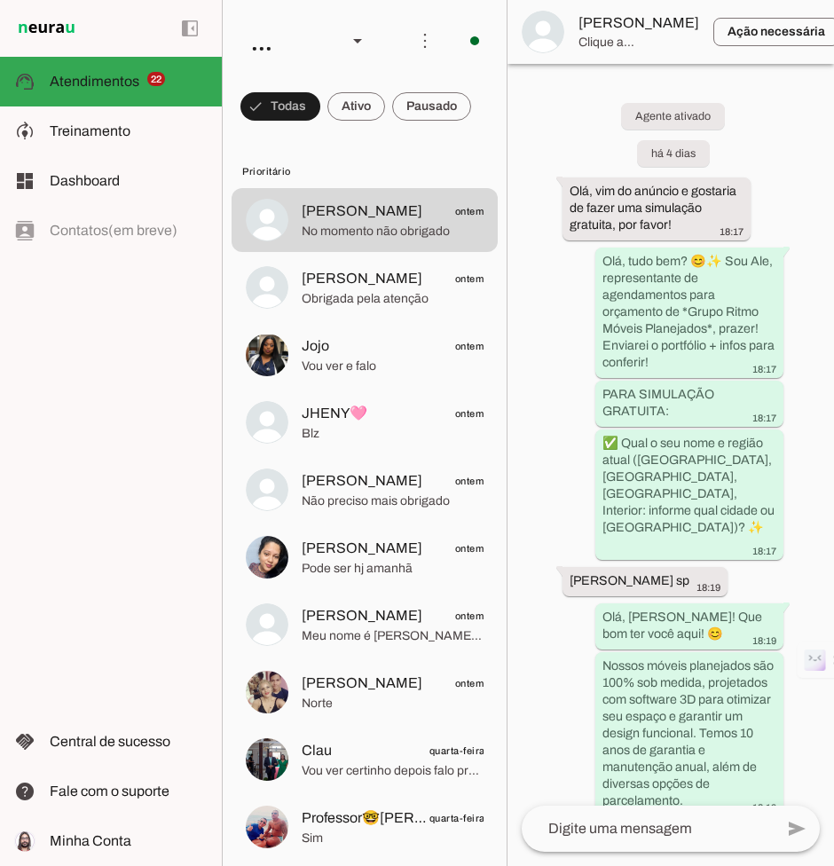
scroll to position [3303, 0]
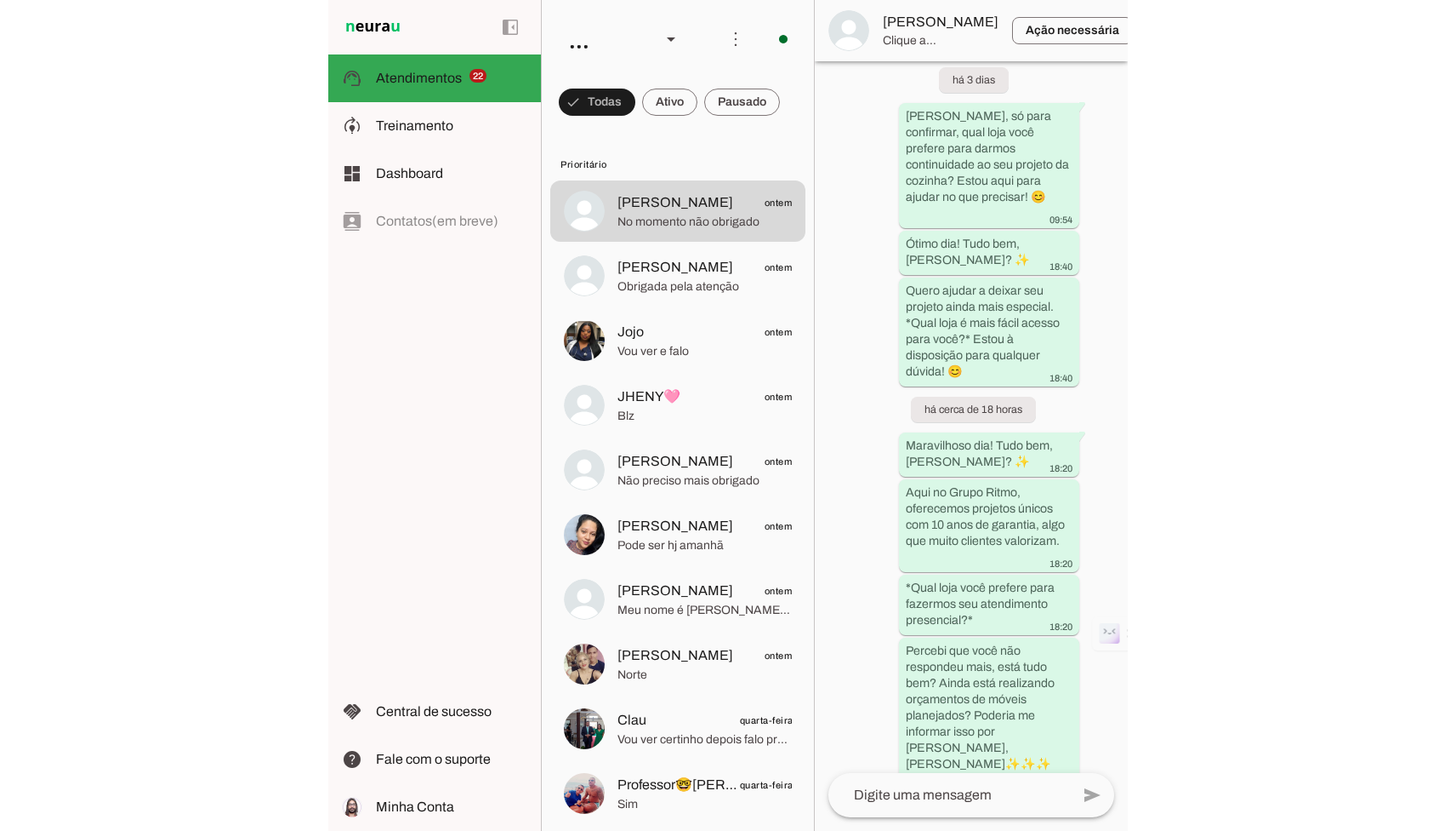
scroll to position [1460, 0]
